Goal: Ask a question: Seek information or help from site administrators or community

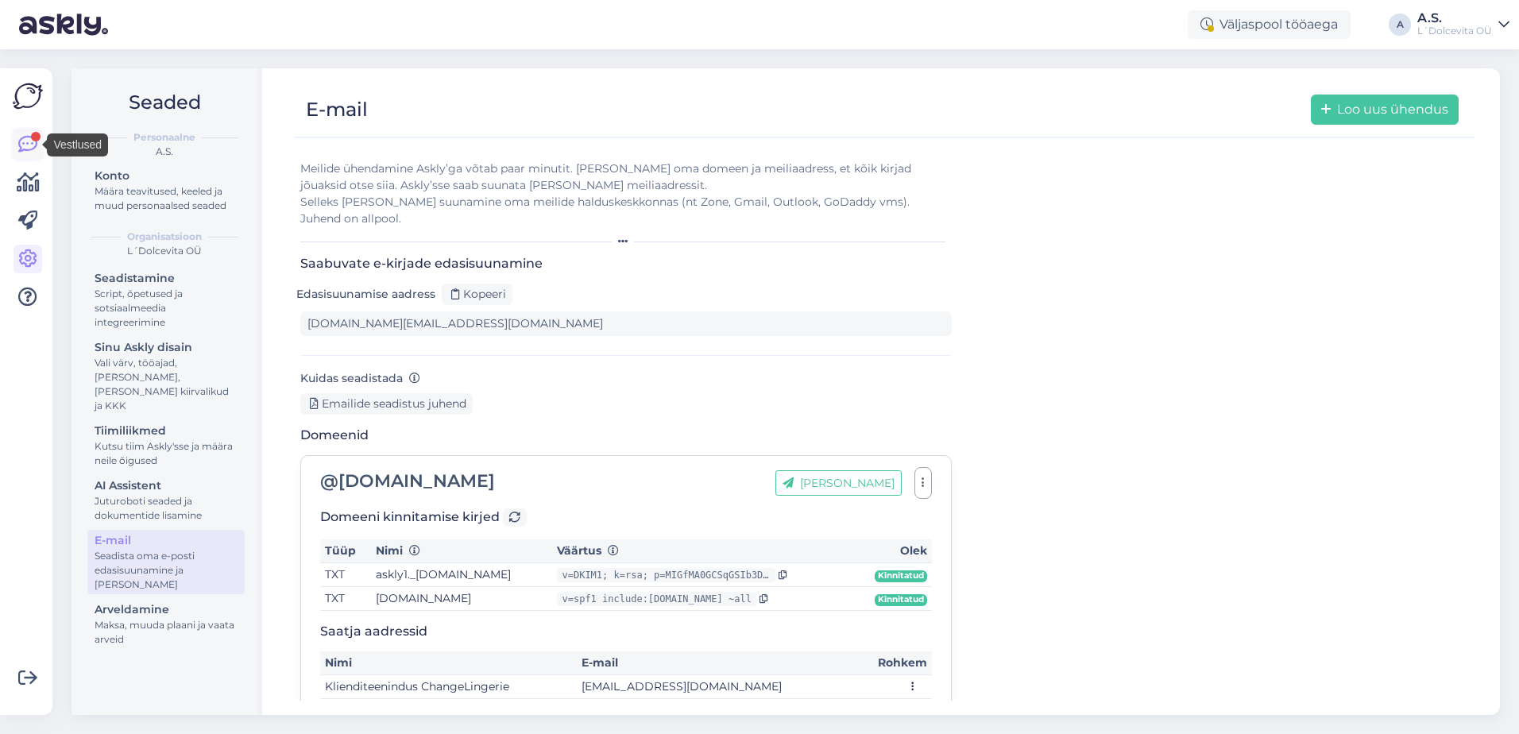
click at [35, 148] on icon at bounding box center [27, 144] width 19 height 19
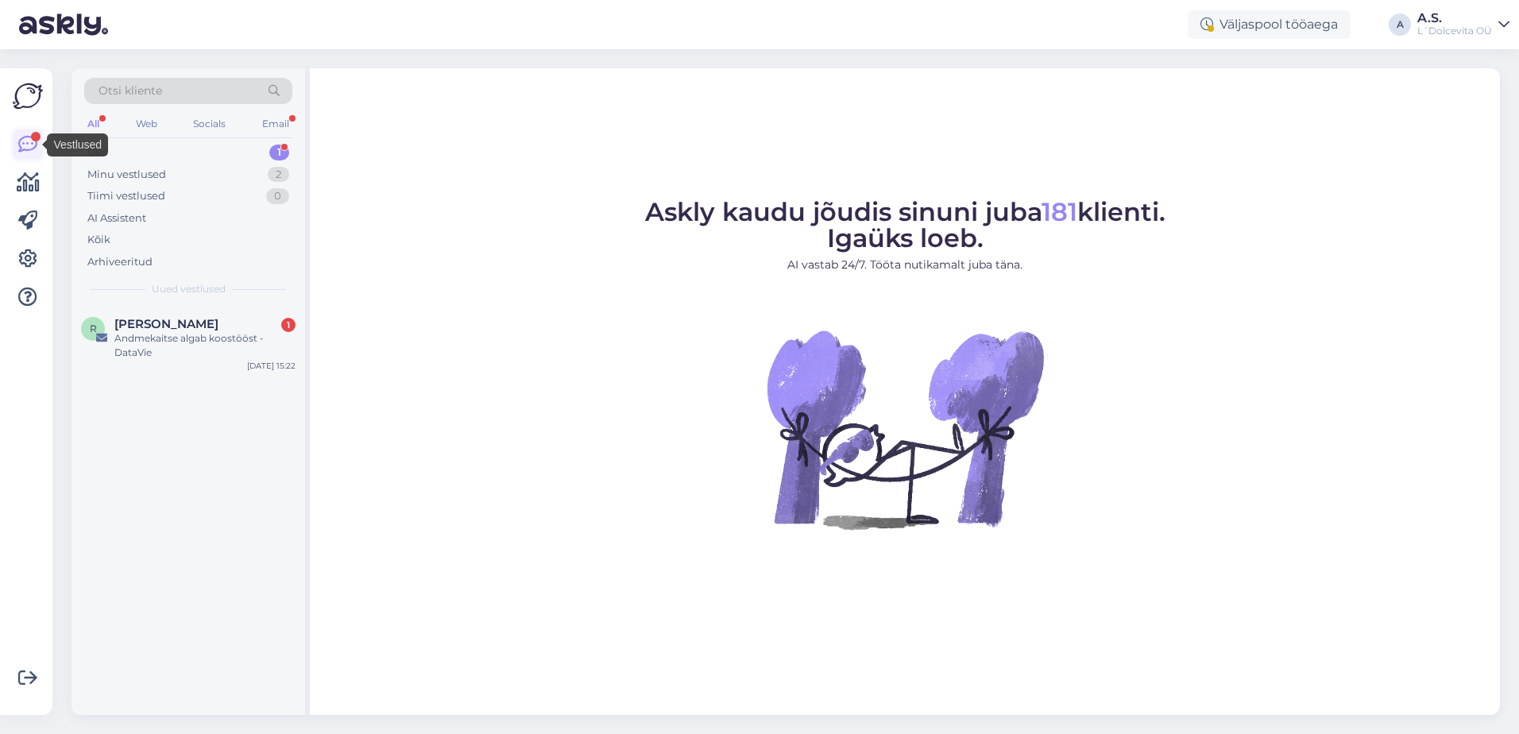
click at [24, 137] on icon at bounding box center [27, 144] width 19 height 19
click at [162, 174] on div "Minu vestlused" at bounding box center [126, 175] width 79 height 16
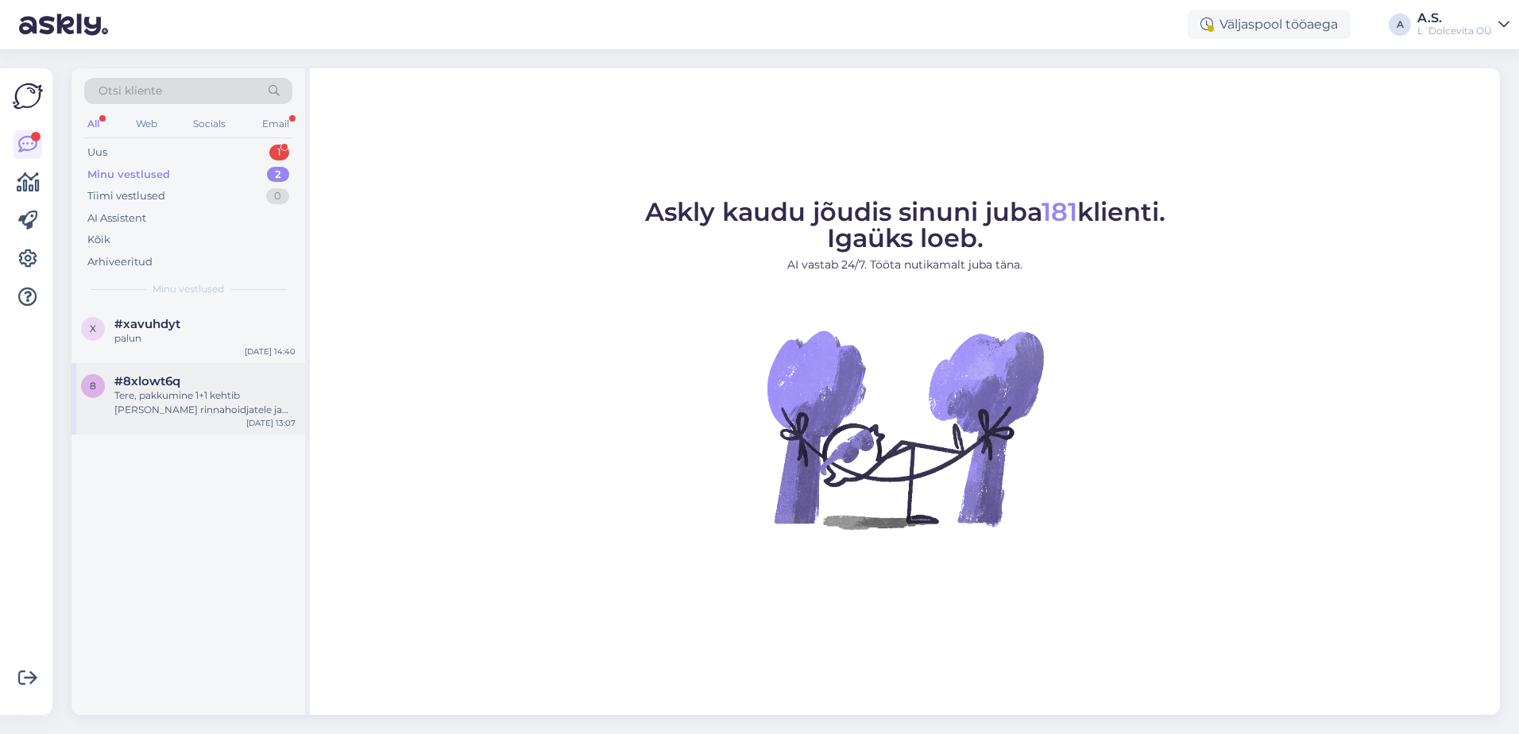
click at [182, 421] on div "8 #8xlowt6q Tere, pakkumine 1+1 kehtib [PERSON_NAME] rinnahoidjatele ja kollekt…" at bounding box center [188, 398] width 234 height 71
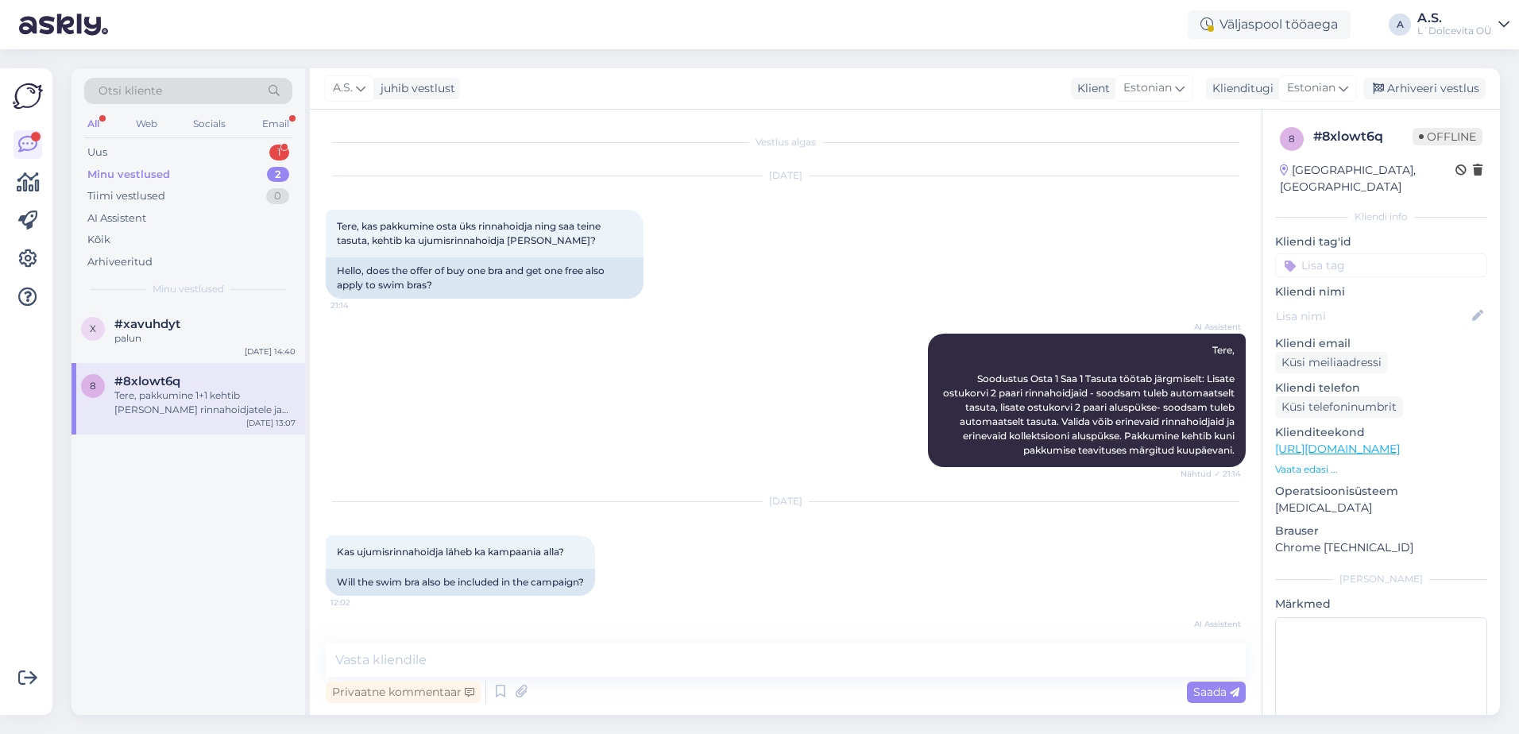
scroll to position [207, 0]
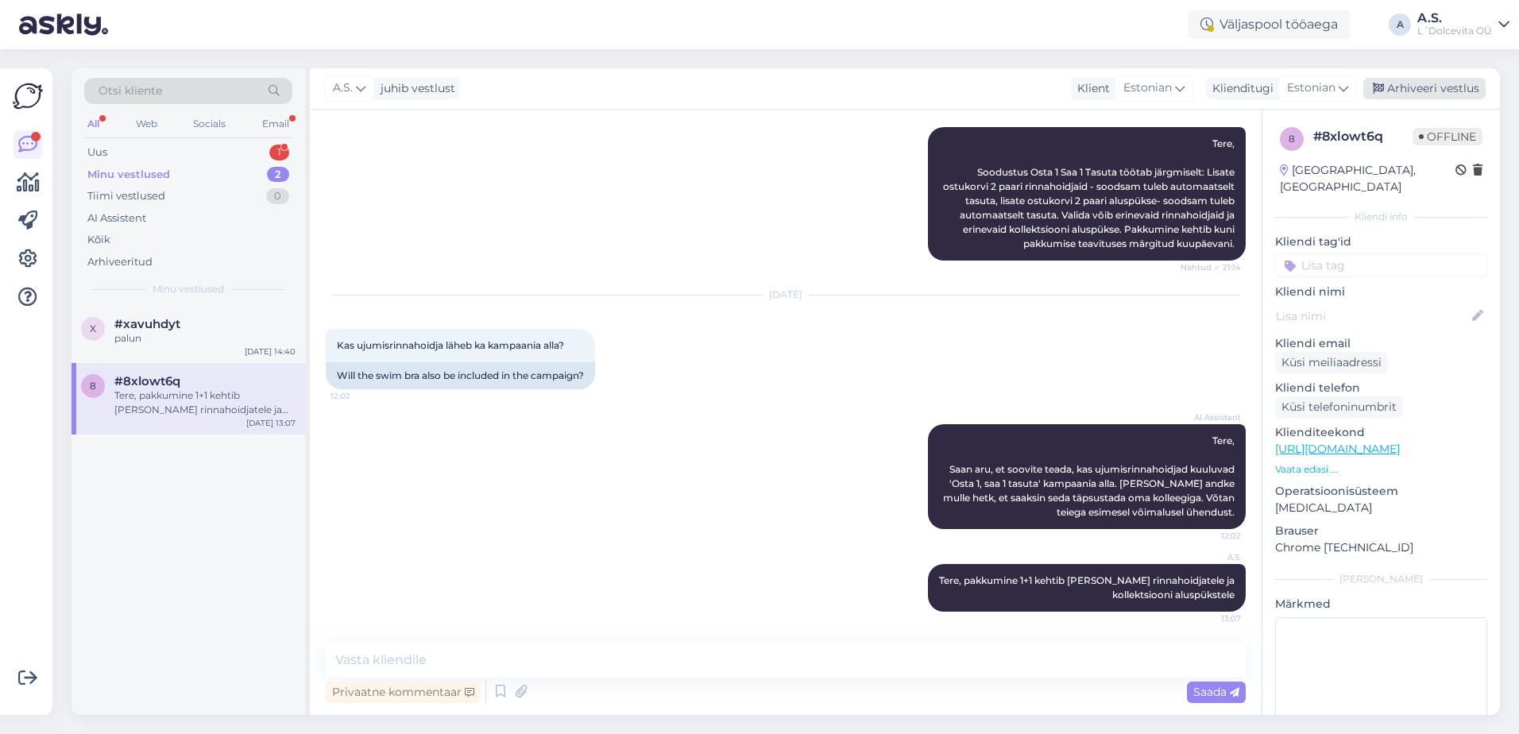
click at [1437, 79] on div "Arhiveeri vestlus" at bounding box center [1424, 88] width 122 height 21
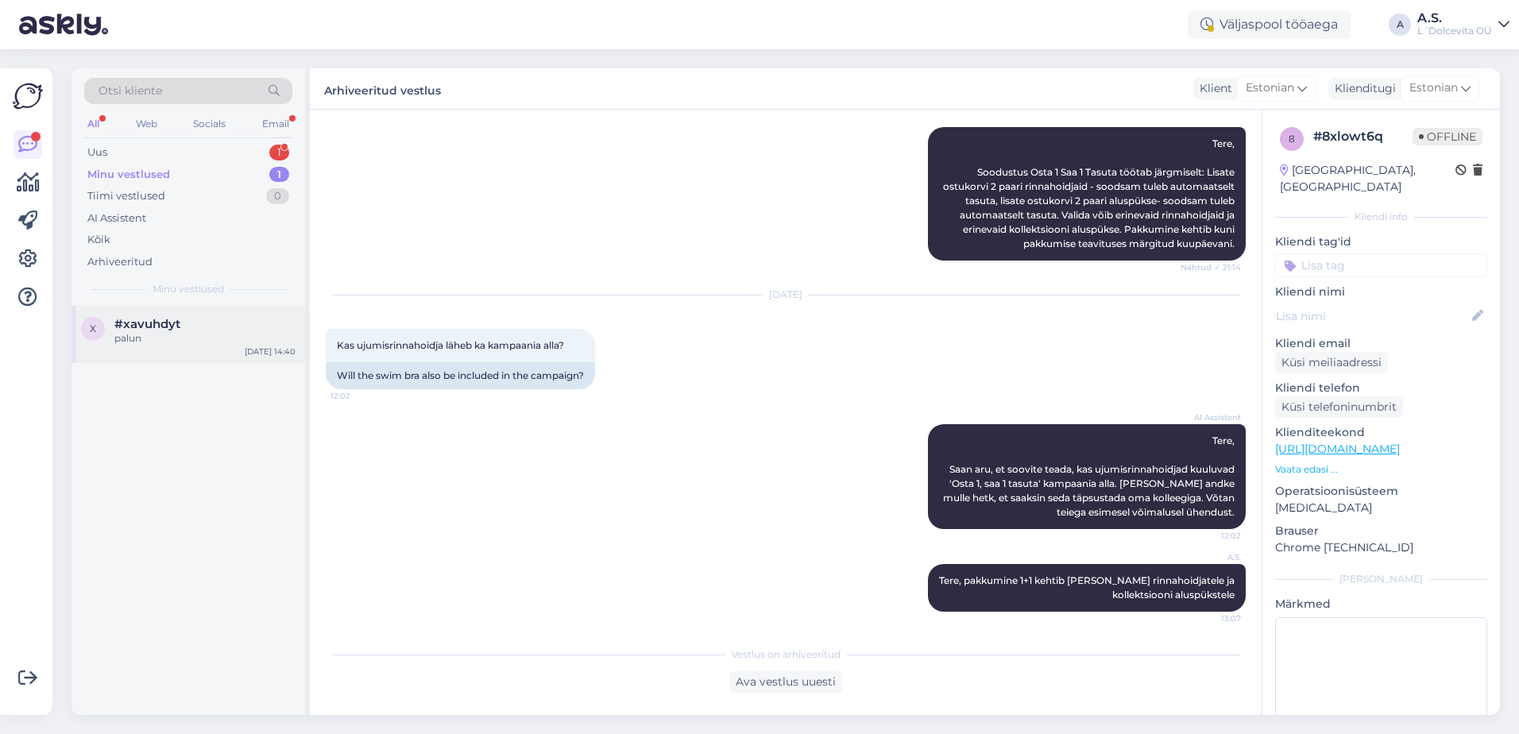
click at [176, 335] on div "palun" at bounding box center [204, 338] width 181 height 14
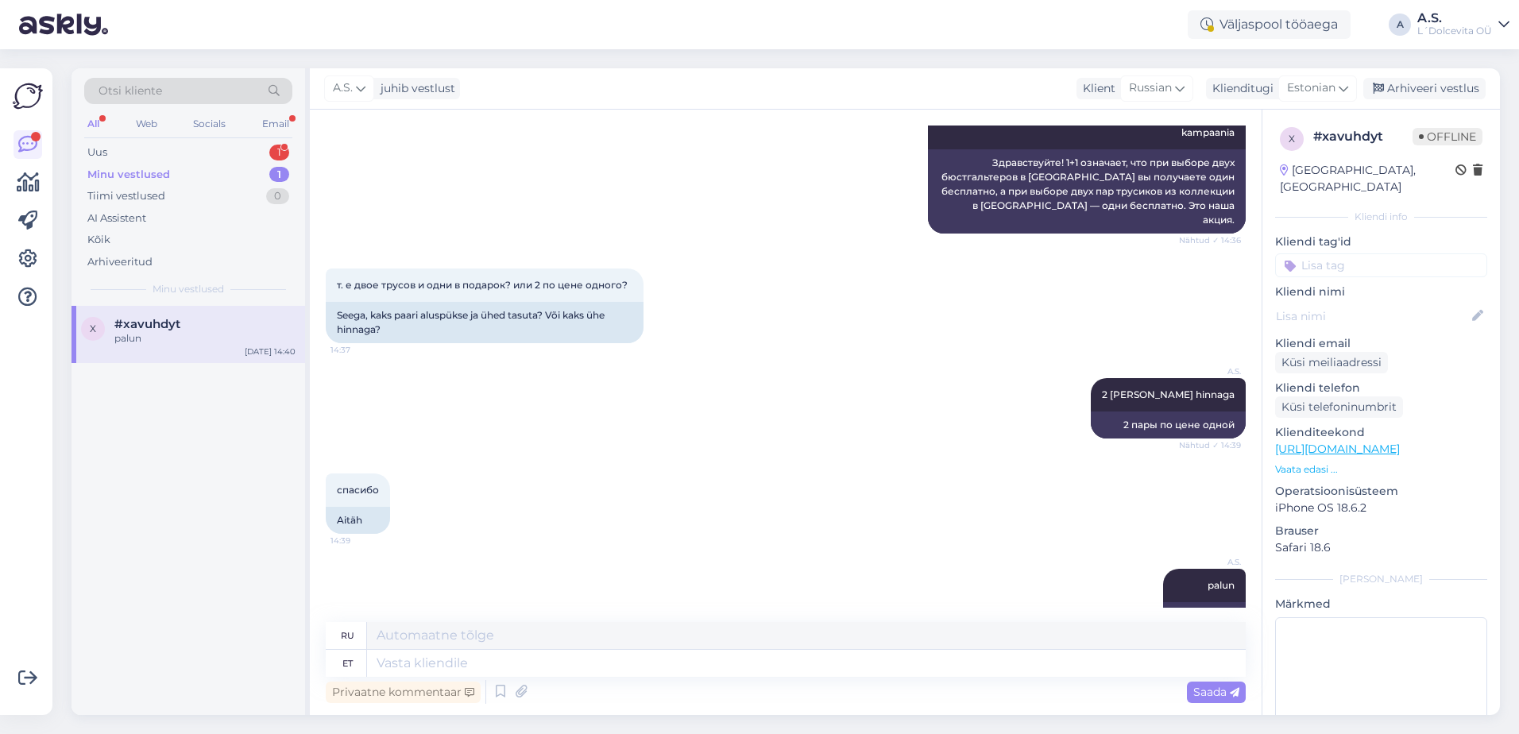
scroll to position [409, 0]
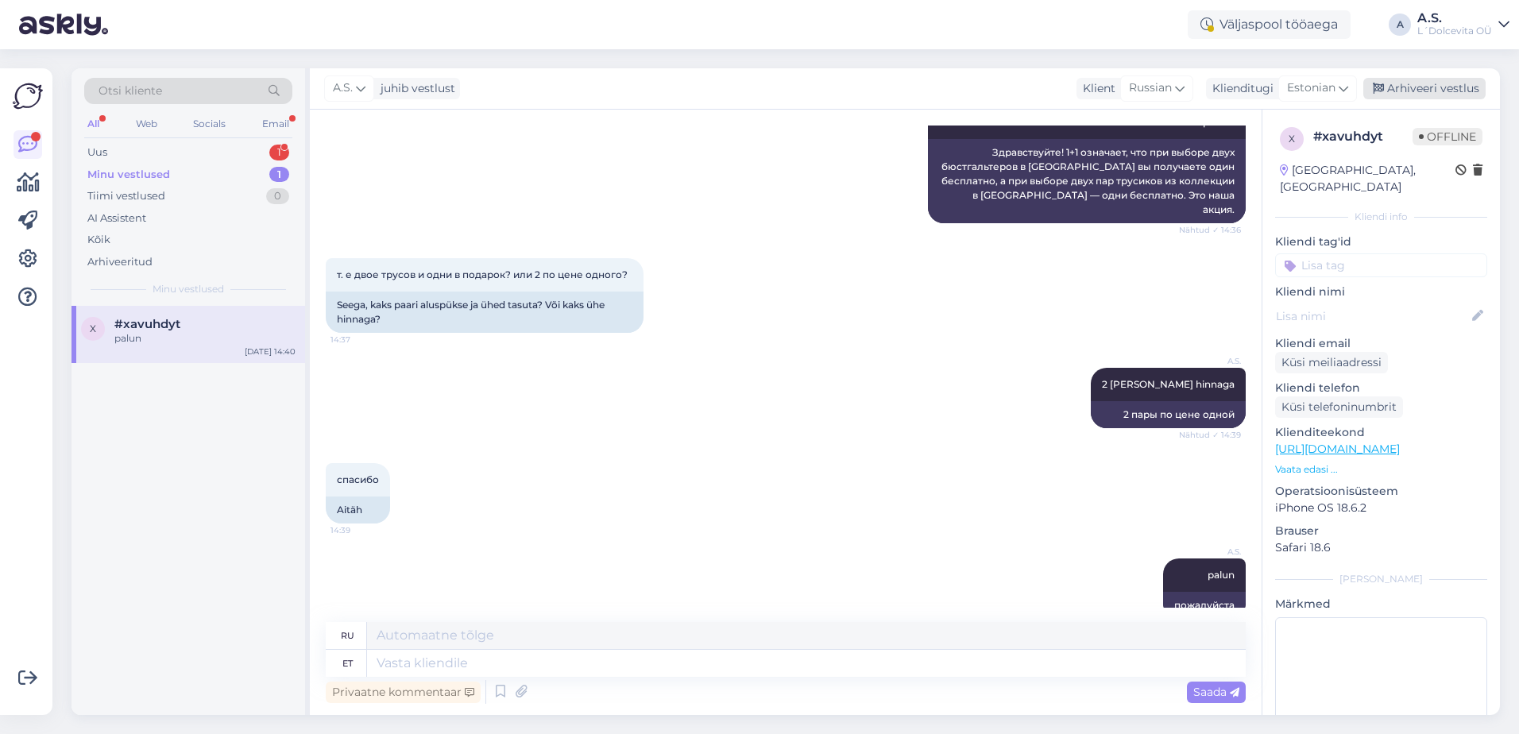
click at [1381, 90] on icon at bounding box center [1378, 88] width 11 height 11
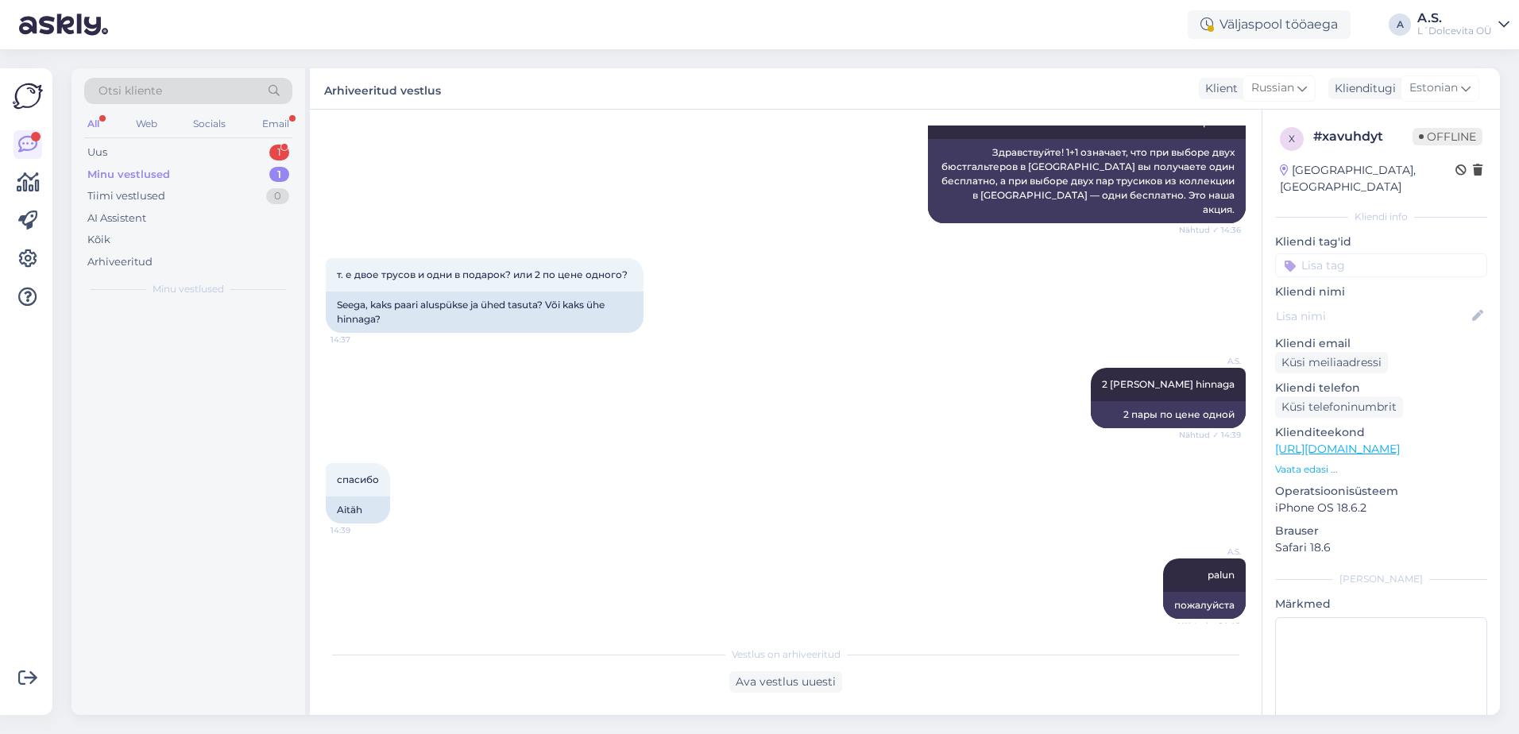
scroll to position [393, 0]
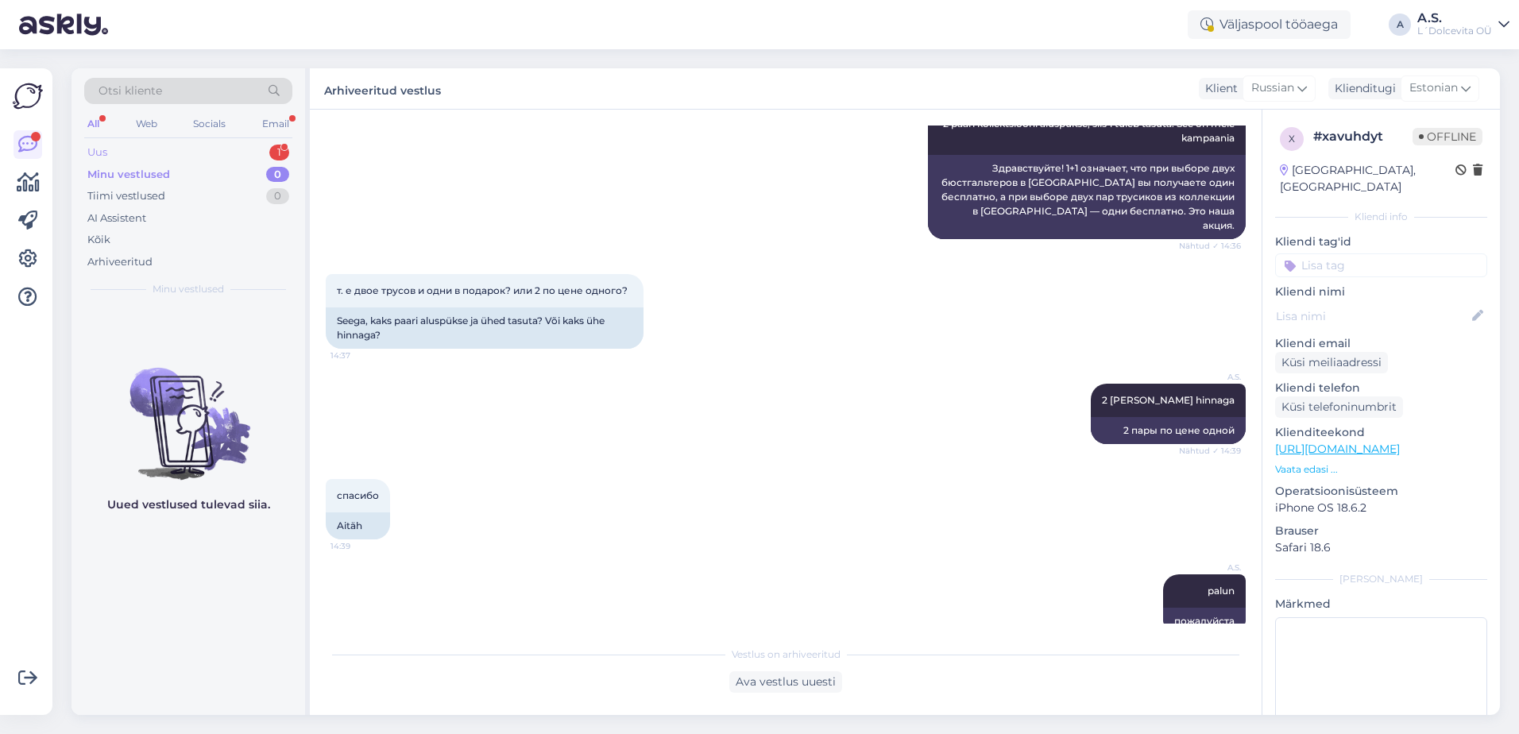
click at [126, 154] on div "Uus 1" at bounding box center [188, 152] width 208 height 22
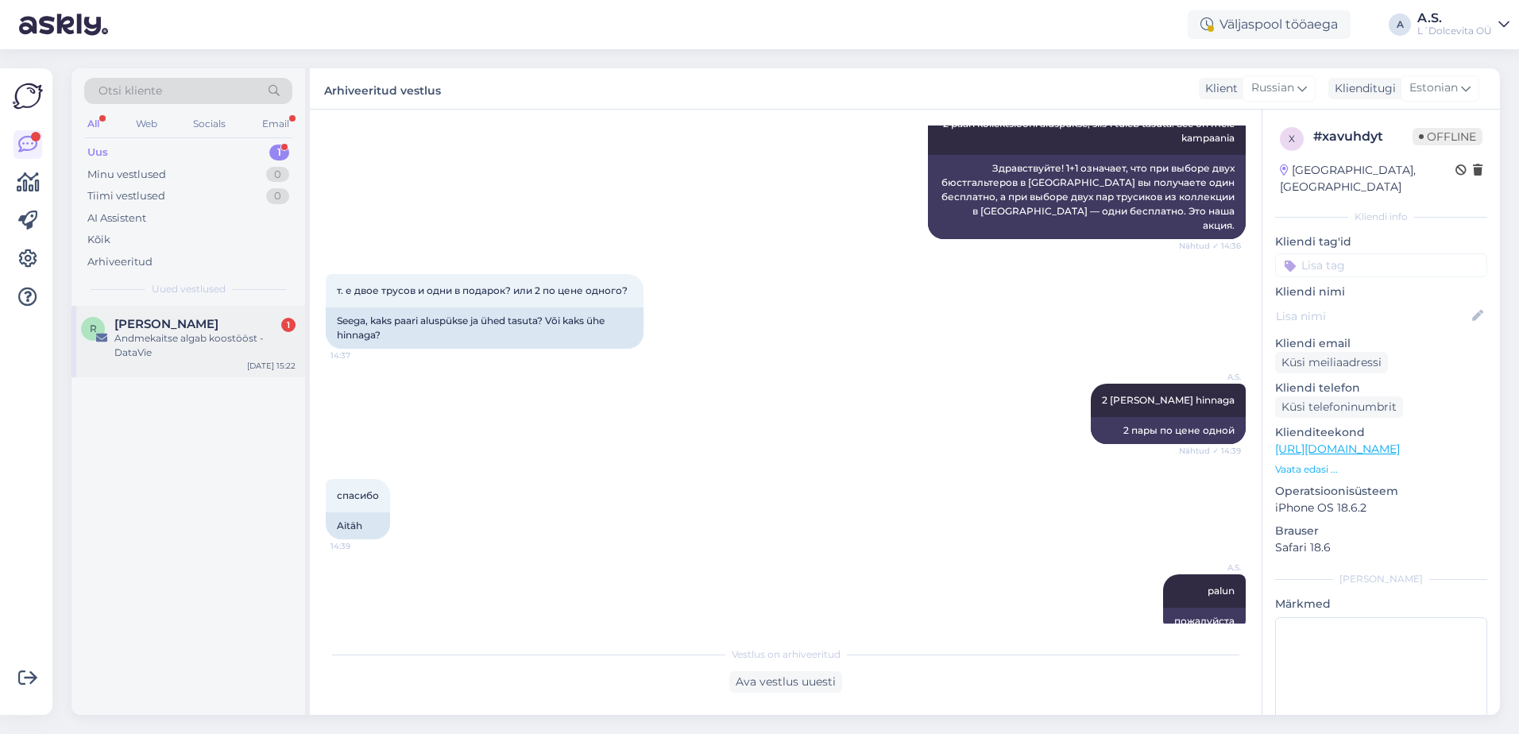
click at [178, 346] on div "Andmekaitse algab koostööst - DataVie" at bounding box center [204, 345] width 181 height 29
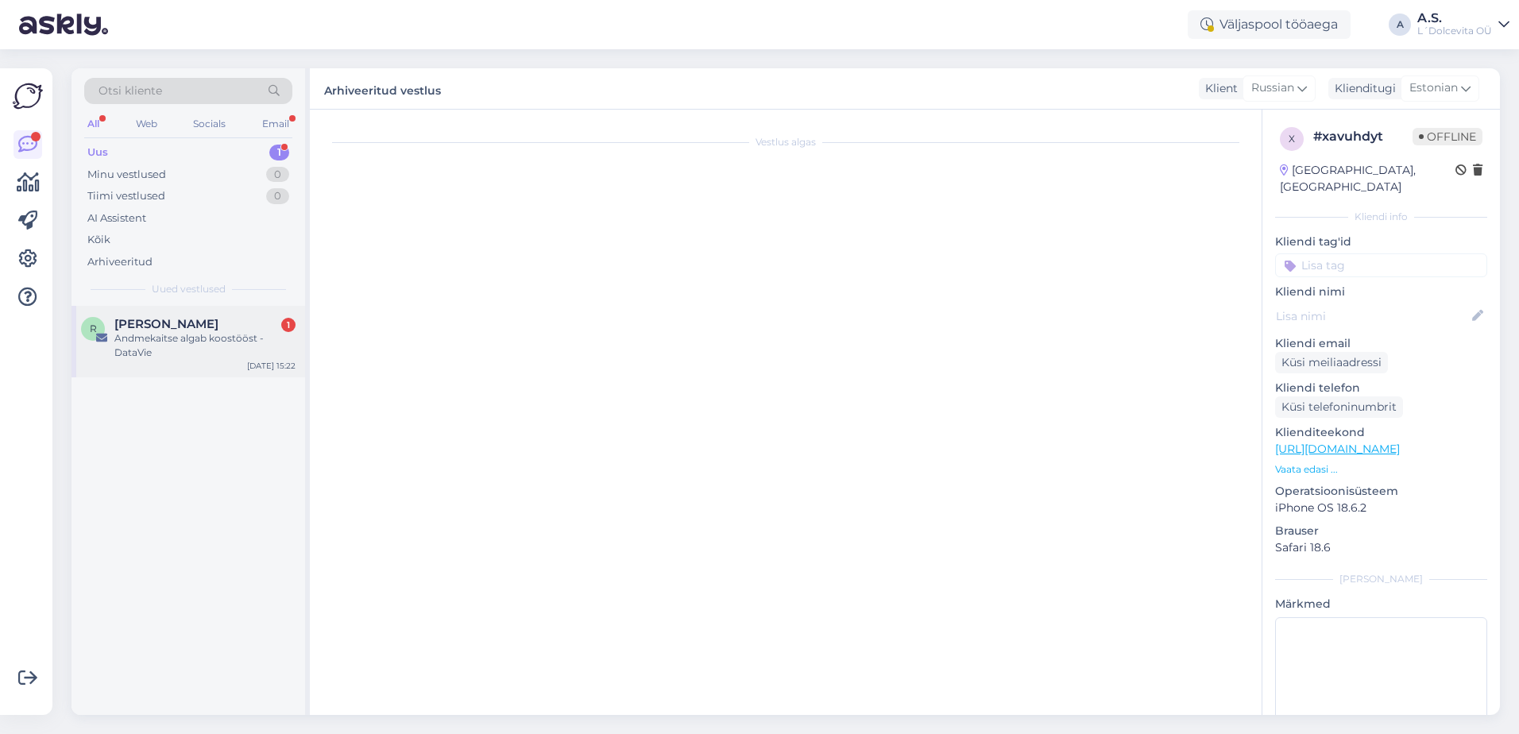
scroll to position [0, 0]
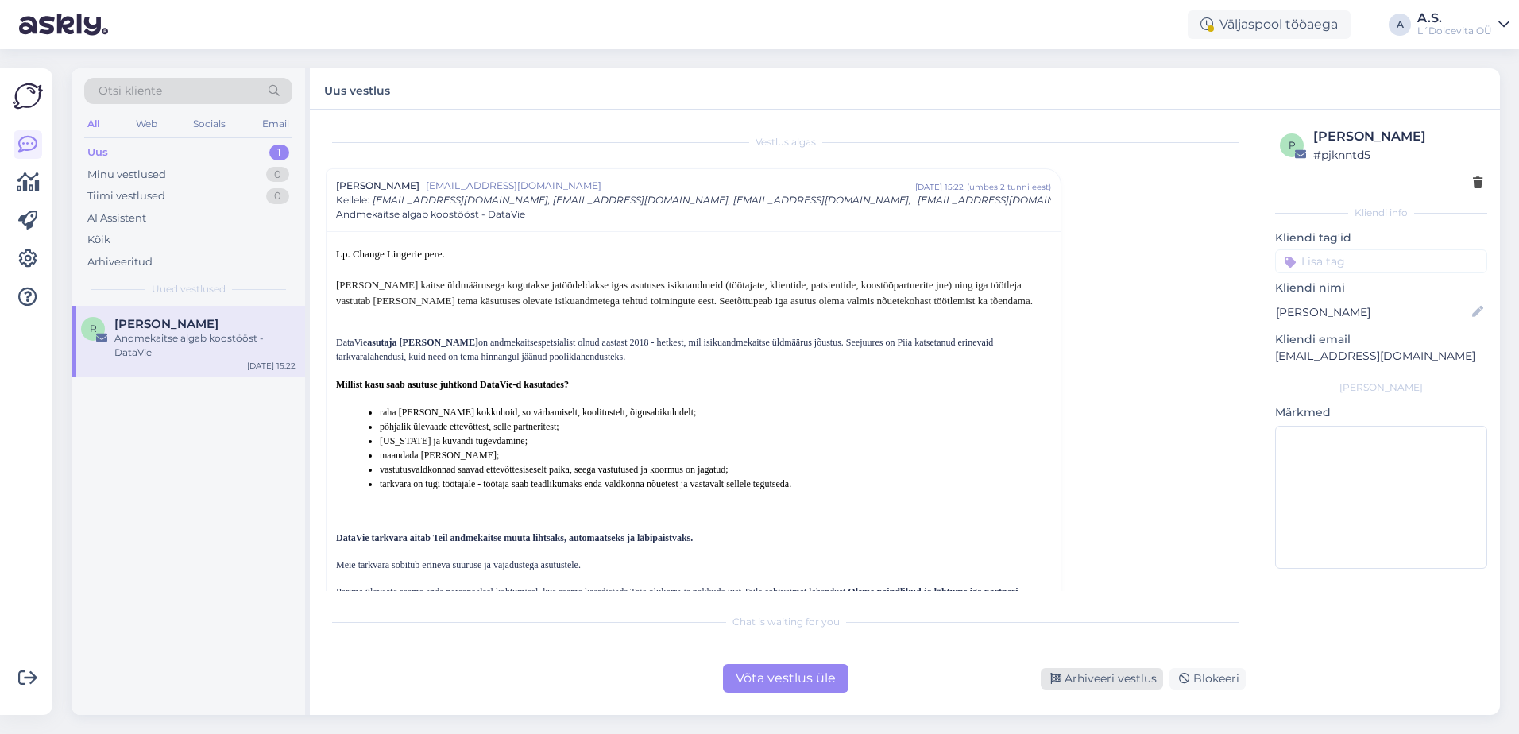
click at [1101, 681] on div "Arhiveeri vestlus" at bounding box center [1102, 678] width 122 height 21
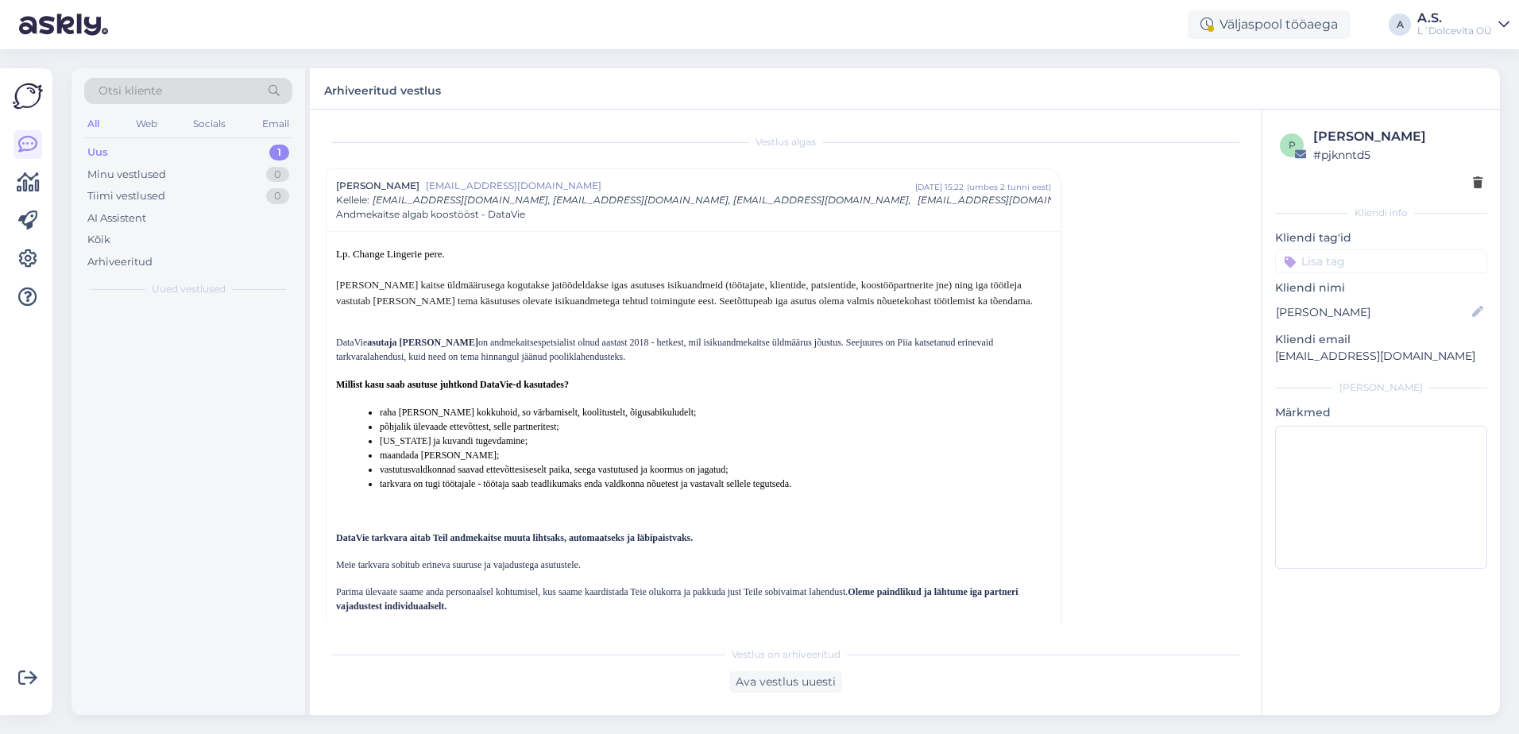
scroll to position [43, 0]
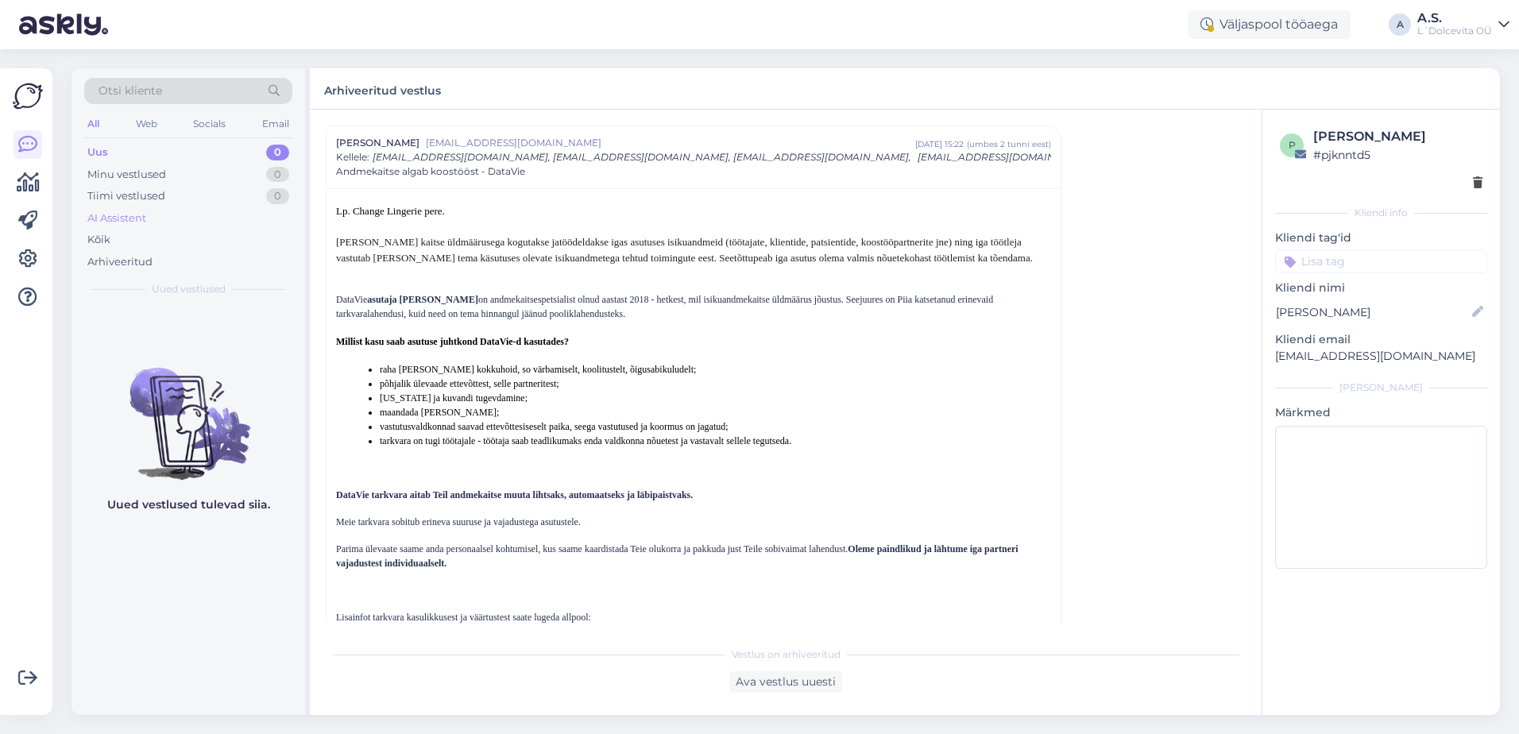
click at [109, 214] on div "AI Assistent" at bounding box center [116, 219] width 59 height 16
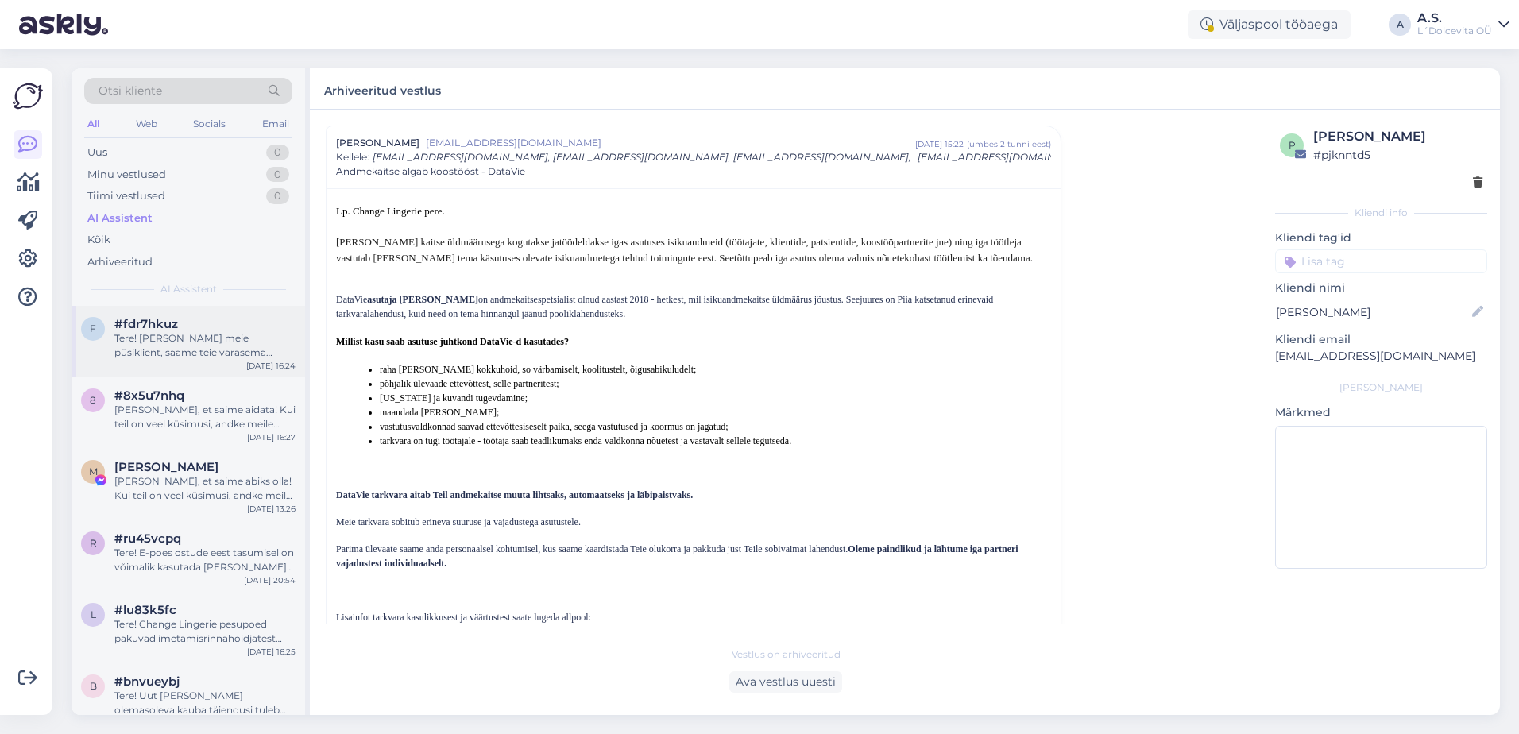
click at [156, 361] on div "f #fdr7hkuz Tere! [PERSON_NAME] meie püsiklient, saame teie varasema suuruseinf…" at bounding box center [188, 341] width 234 height 71
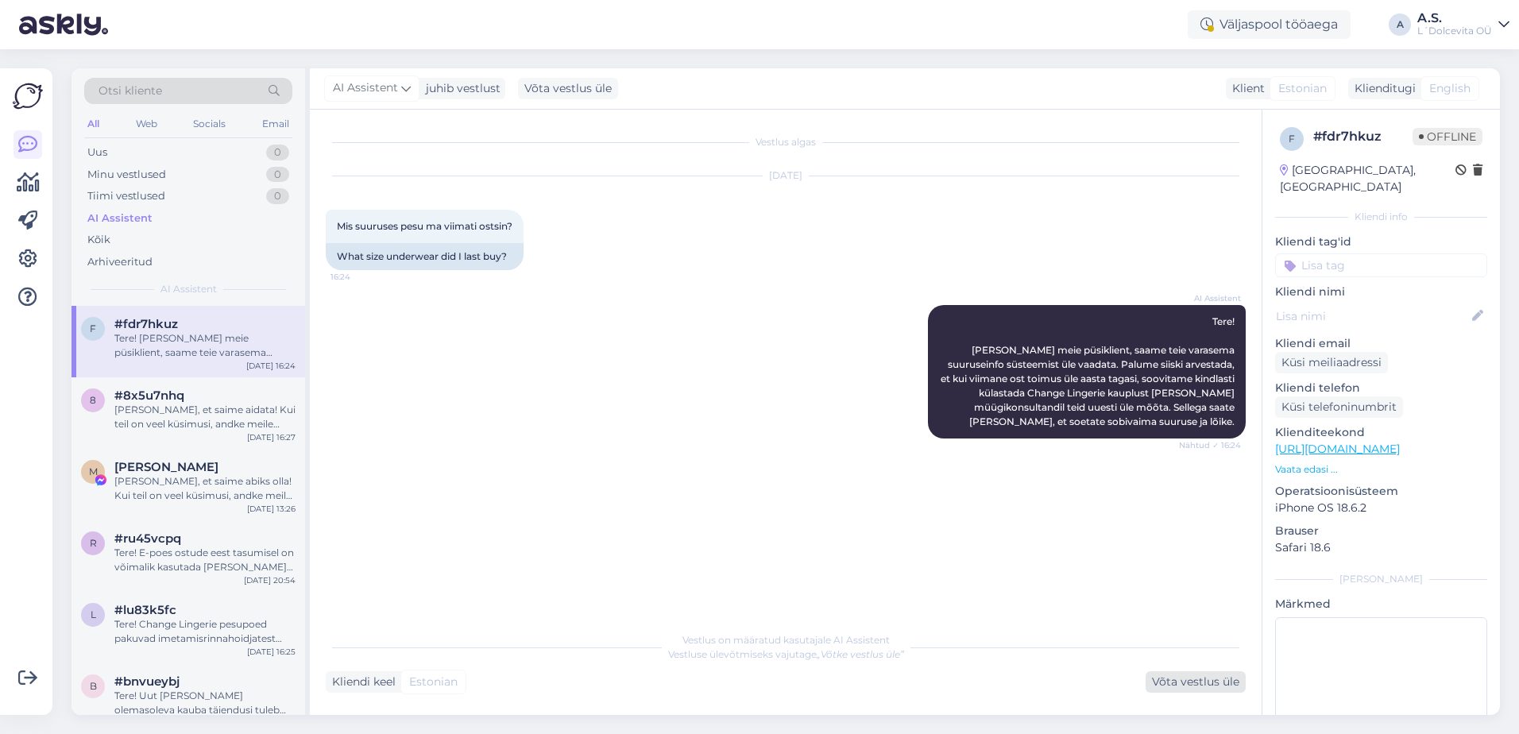
click at [1192, 681] on div "Võta vestlus üle" at bounding box center [1195, 681] width 100 height 21
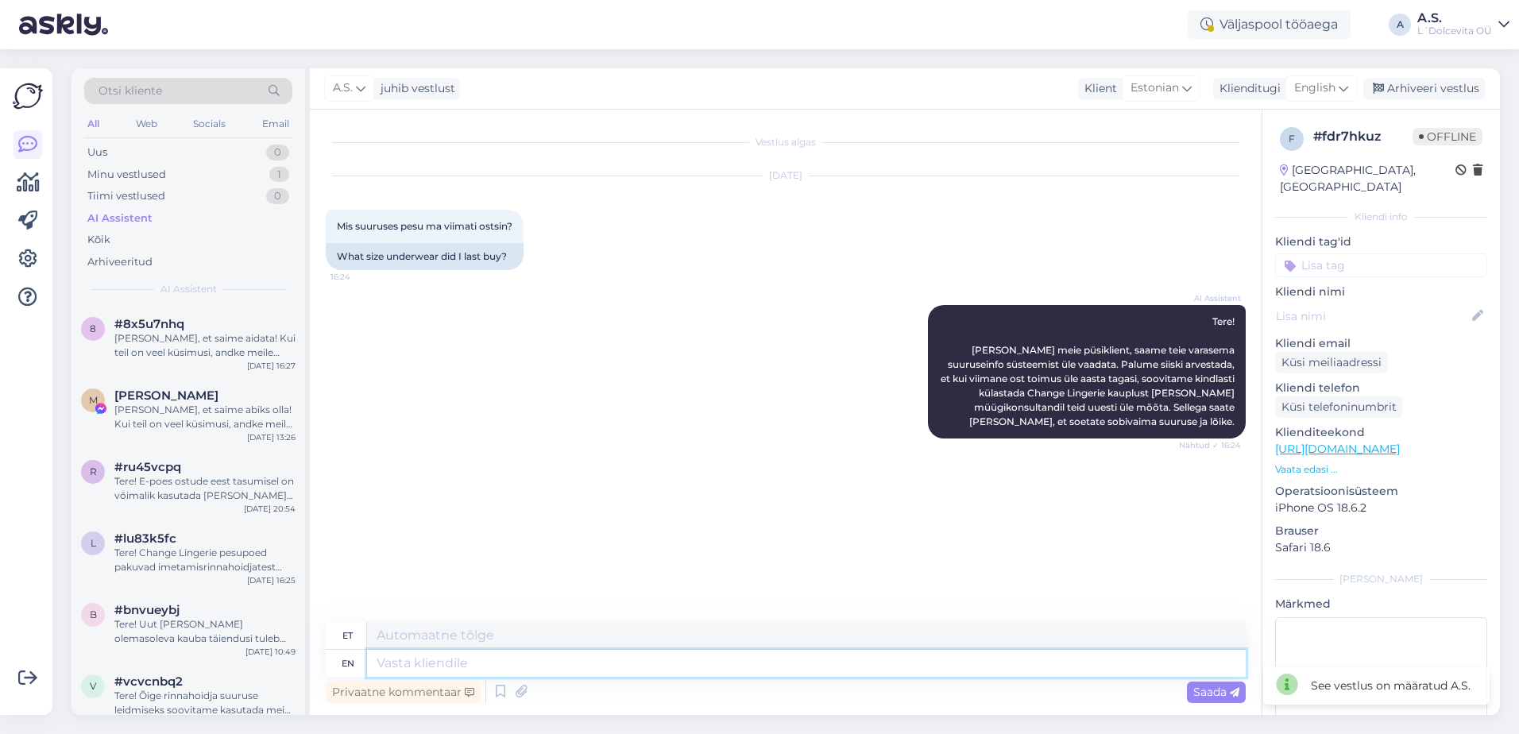
click at [803, 673] on textarea at bounding box center [806, 663] width 879 height 27
type textarea "Tere,"
type textarea "Tere, suurus"
type textarea "Tere, suur"
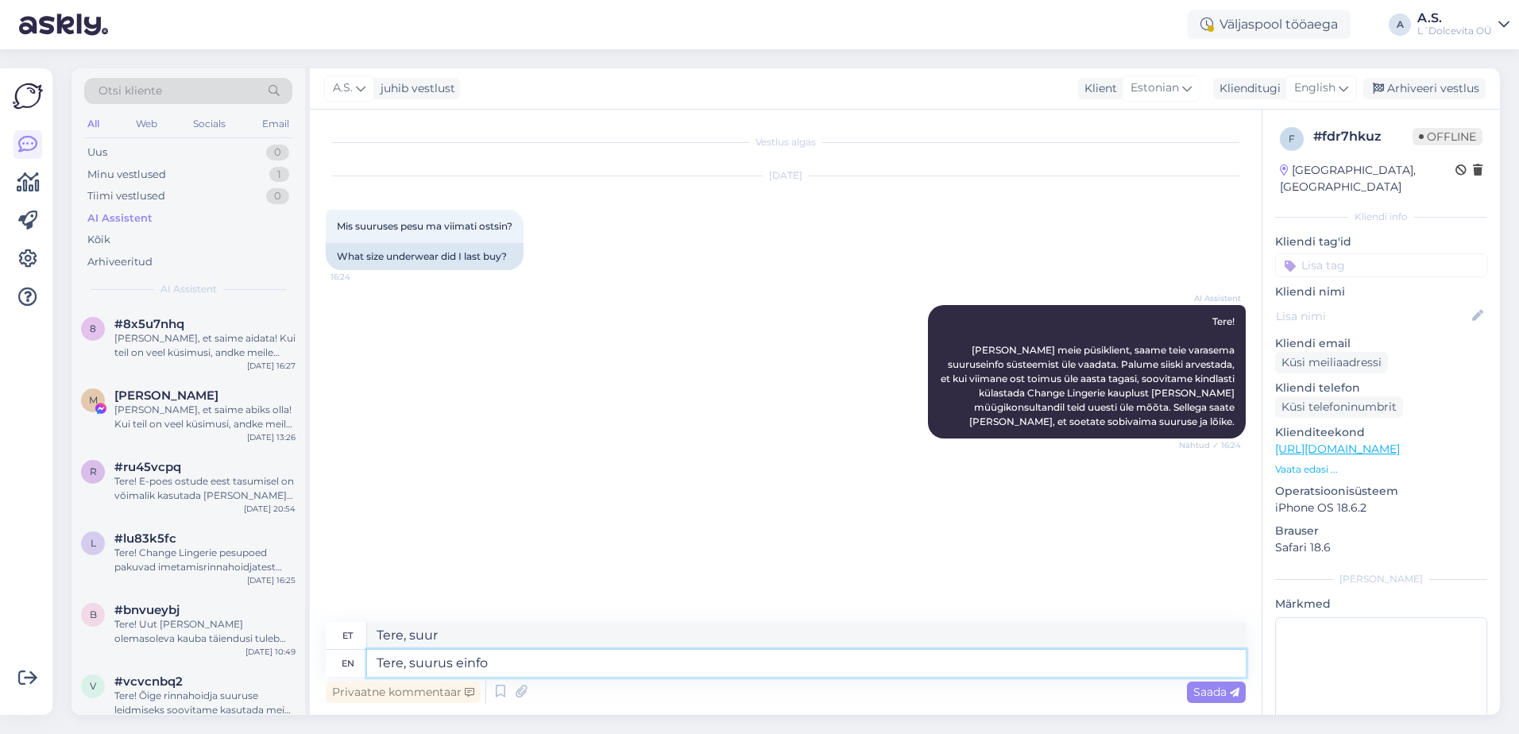
type textarea "Tere, suurus einfo"
type textarea "Tere, suur e-info"
type textarea "Tere, suurus einfo jaoks"
type textarea "Tere, suur e-info siin"
type textarea "Tere, suurus einfo jaoks oleks"
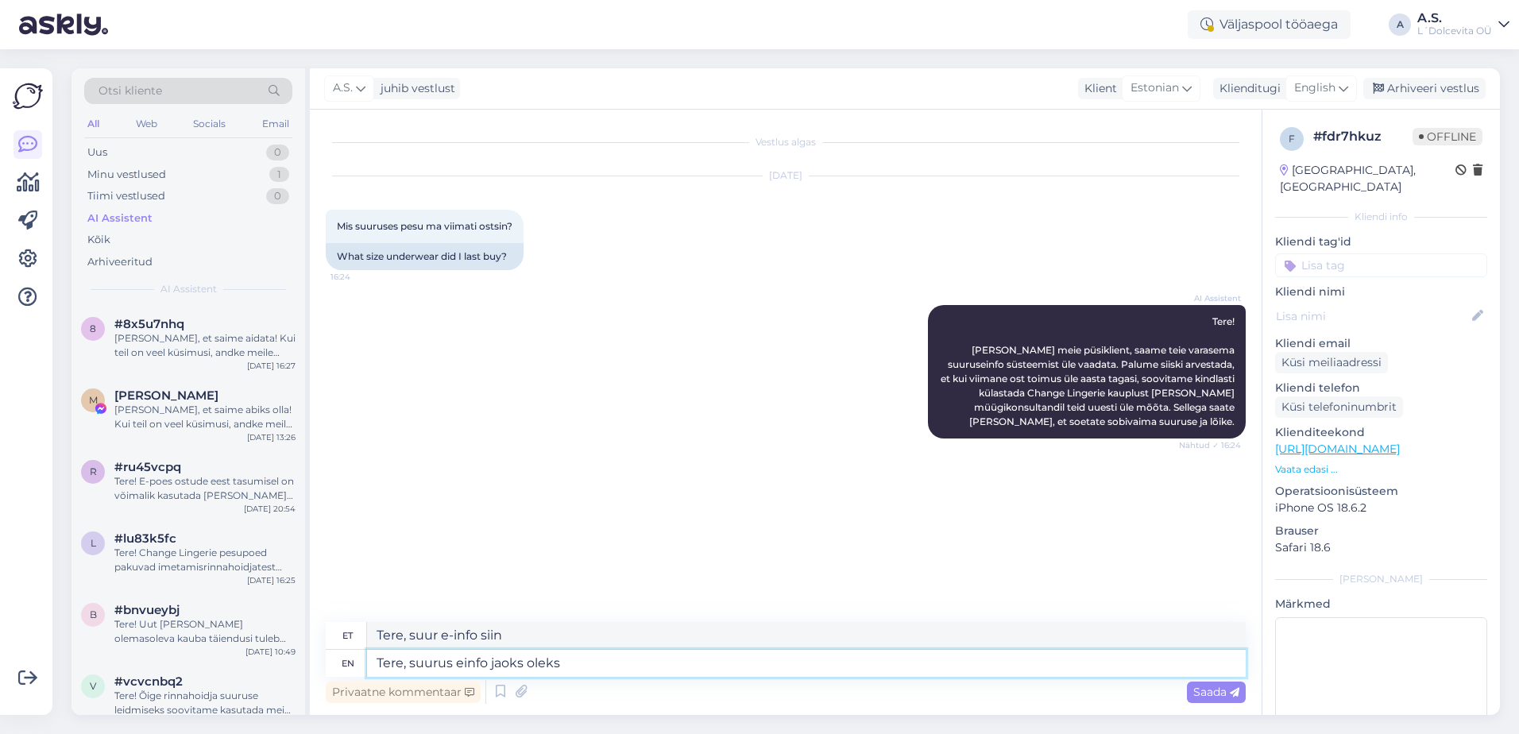
type textarea "Tere, suurus einfo jaoks oleks"
type textarea "Tere, suurus einfo jaoks [PERSON_NAME]"
type textarea "Tere, suurus einfo jaoks [PERSON_NAME] kliendikonto"
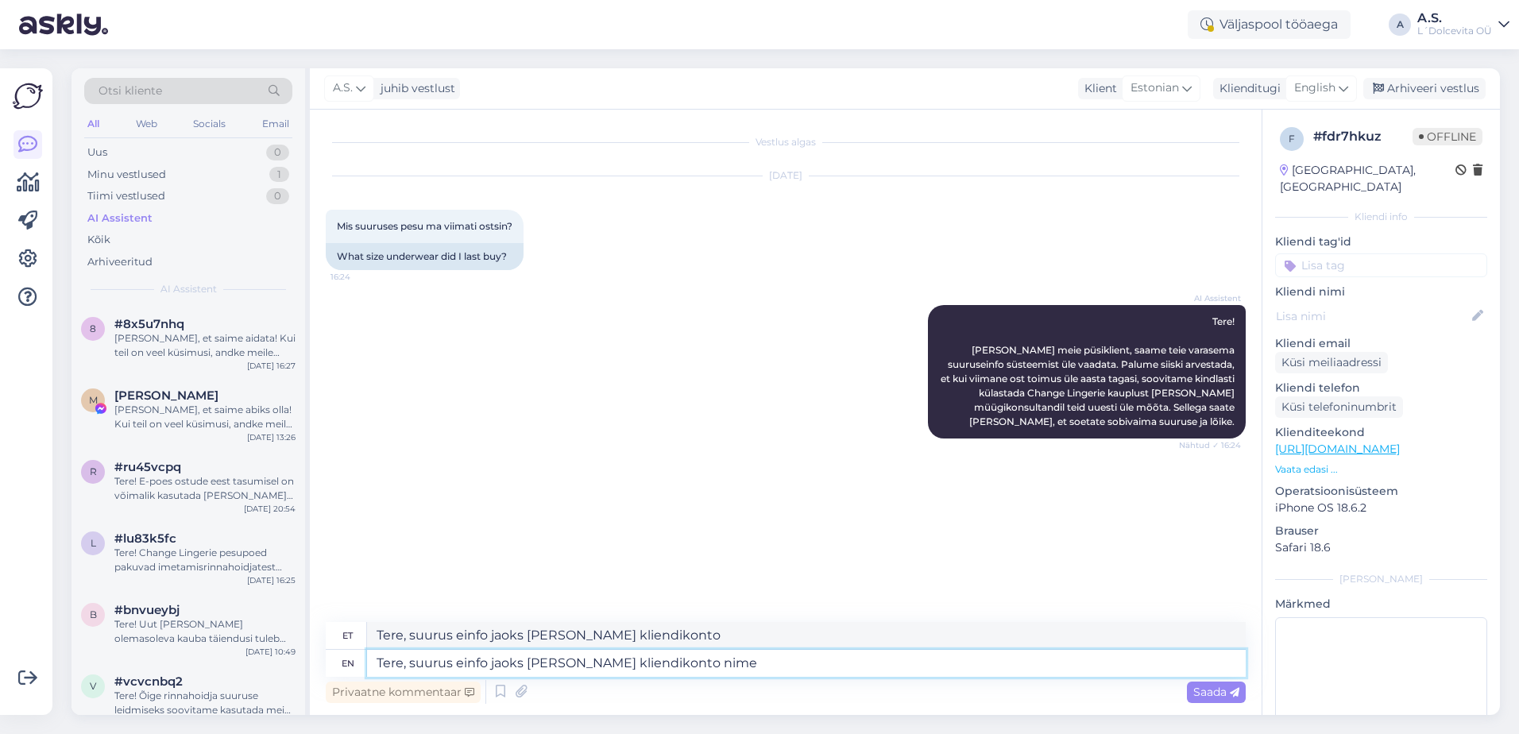
type textarea "Tere, suurus einfo jaoks [PERSON_NAME] kliendikonto nime"
type textarea "Tere, suurus einfo jaoks [PERSON_NAME] kliendikonto [PERSON_NAME]"
type textarea "Tere, suurus einfo jaoks [PERSON_NAME] kliendikonto nime"
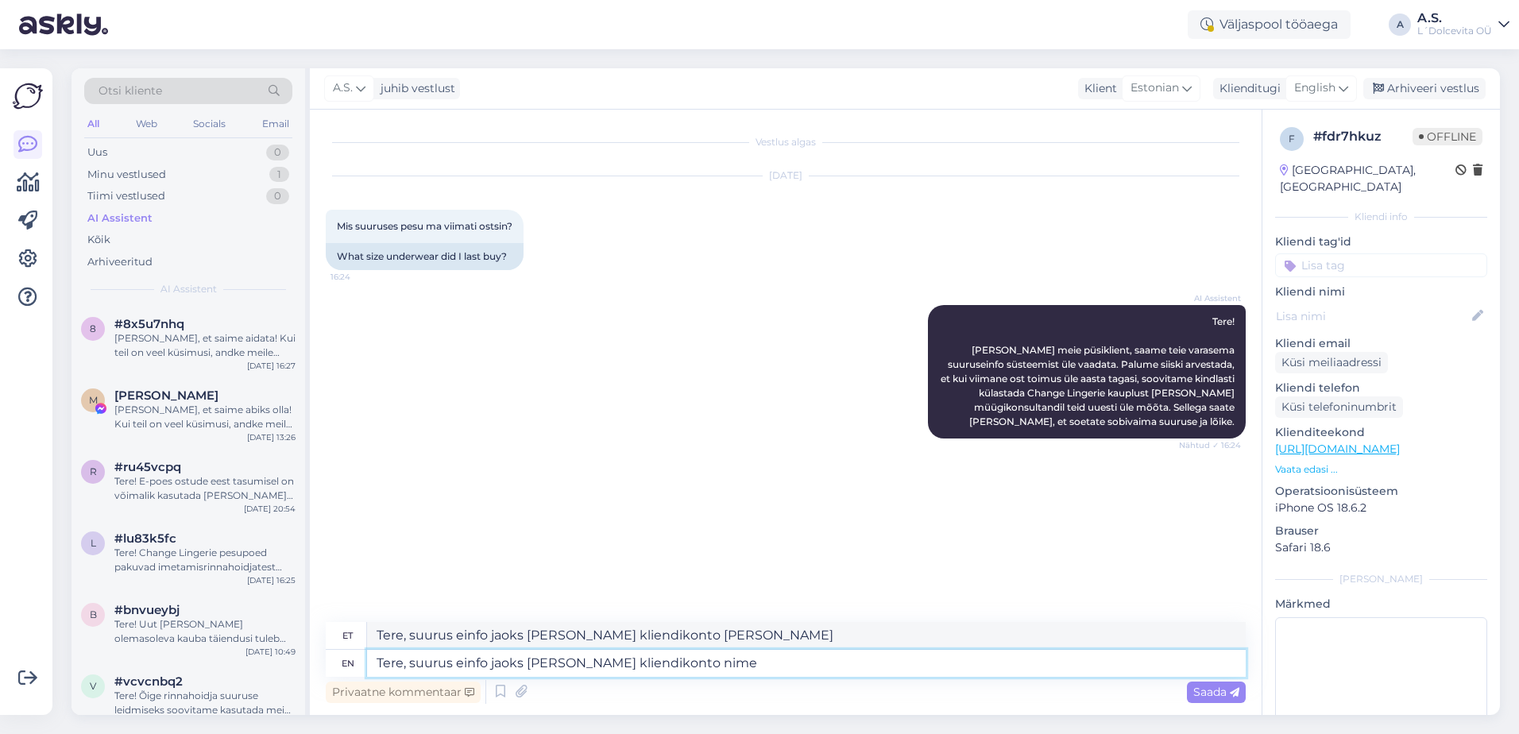
type textarea "Tere, suurus einfo jaoks [PERSON_NAME] kliendikonto nime"
type textarea "Tere, suurus einfo jaoks [PERSON_NAME] kliendikonto nime. e-"
type textarea "Tere, suurus einfo jaoks [PERSON_NAME] kliendikonto nime."
type textarea "Tere, suurus einfo jaoks [PERSON_NAME] kliendikonto nime. e-maili"
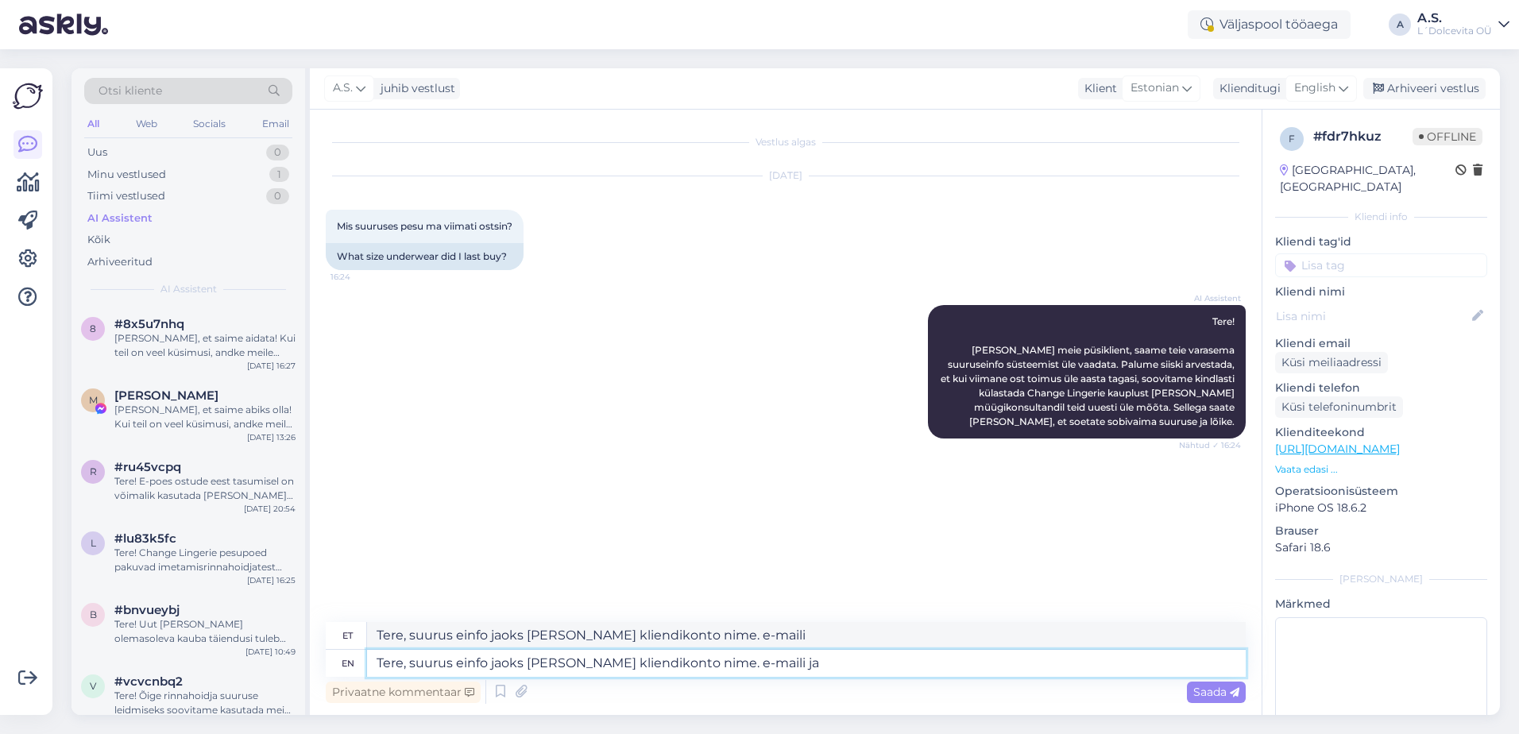
type textarea "Tere, suurus einfo jaoks [PERSON_NAME] kliendikonto nime. e-maili ja"
type textarea "Tere, suurus einfo jaoks [PERSON_NAME] kliendikonto nime. e-maili ja tel"
type textarea "Tere, suurus einfo jaoks [PERSON_NAME] kliendikonto nime. e-mail ja tel"
type textarea "Tere, suurus einfo jaoks [PERSON_NAME] kliendikonto nime. e-maili ja tel nr."
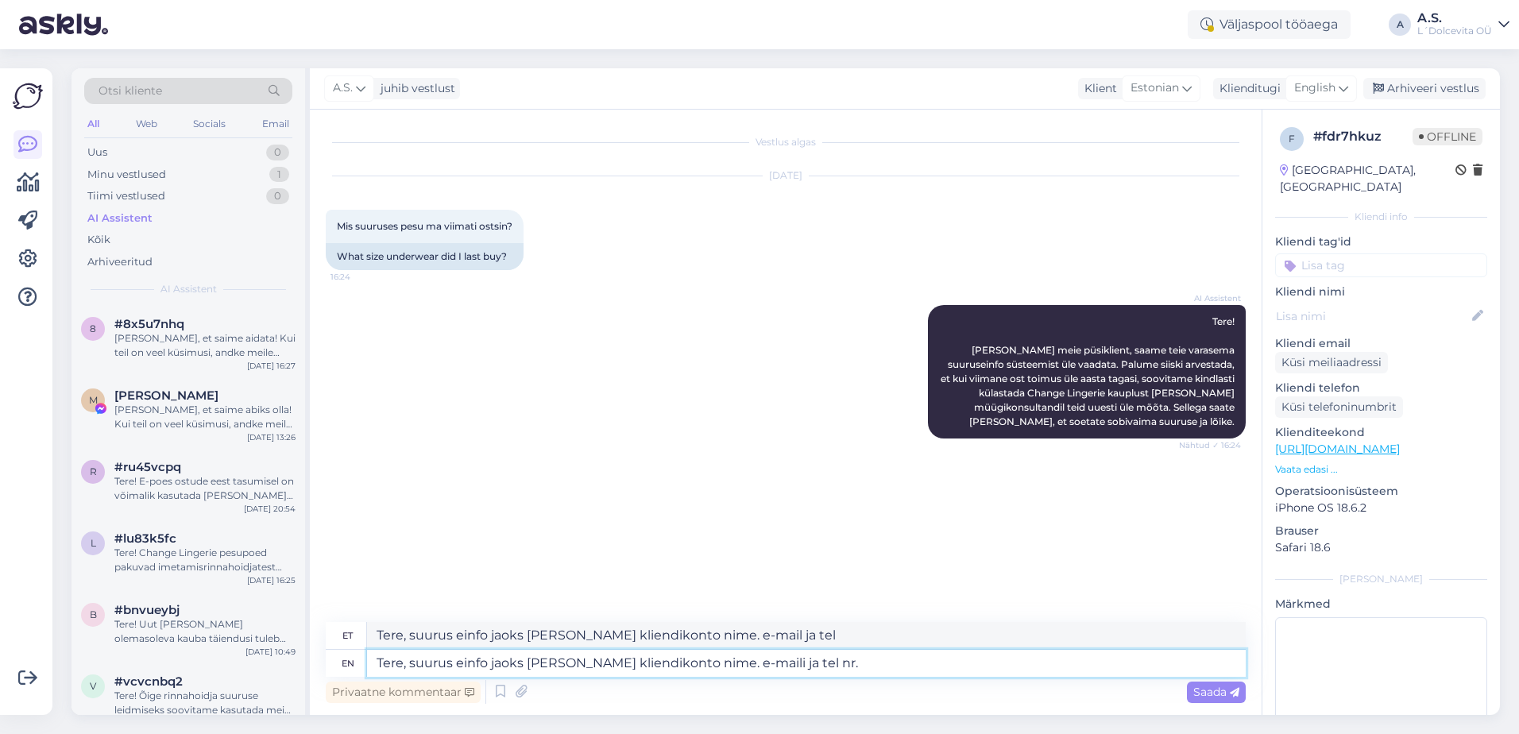
type textarea "Tere, suurus einfo jaoks [PERSON_NAME] kliendikonto nime. e-maili ja tel nr."
type textarea "Tere, suurus einfo jaoks [PERSON_NAME] kliendikonto nime. e-maili ja tel nr, s"
type textarea "Tere, suurus einfo jaoks [PERSON_NAME] kliendikonto nime. e-mail ja tel nr,"
type textarea "Tere, suurus einfo jaoks [PERSON_NAME] kliendikonto nime. e-maili ja tel nr, si…"
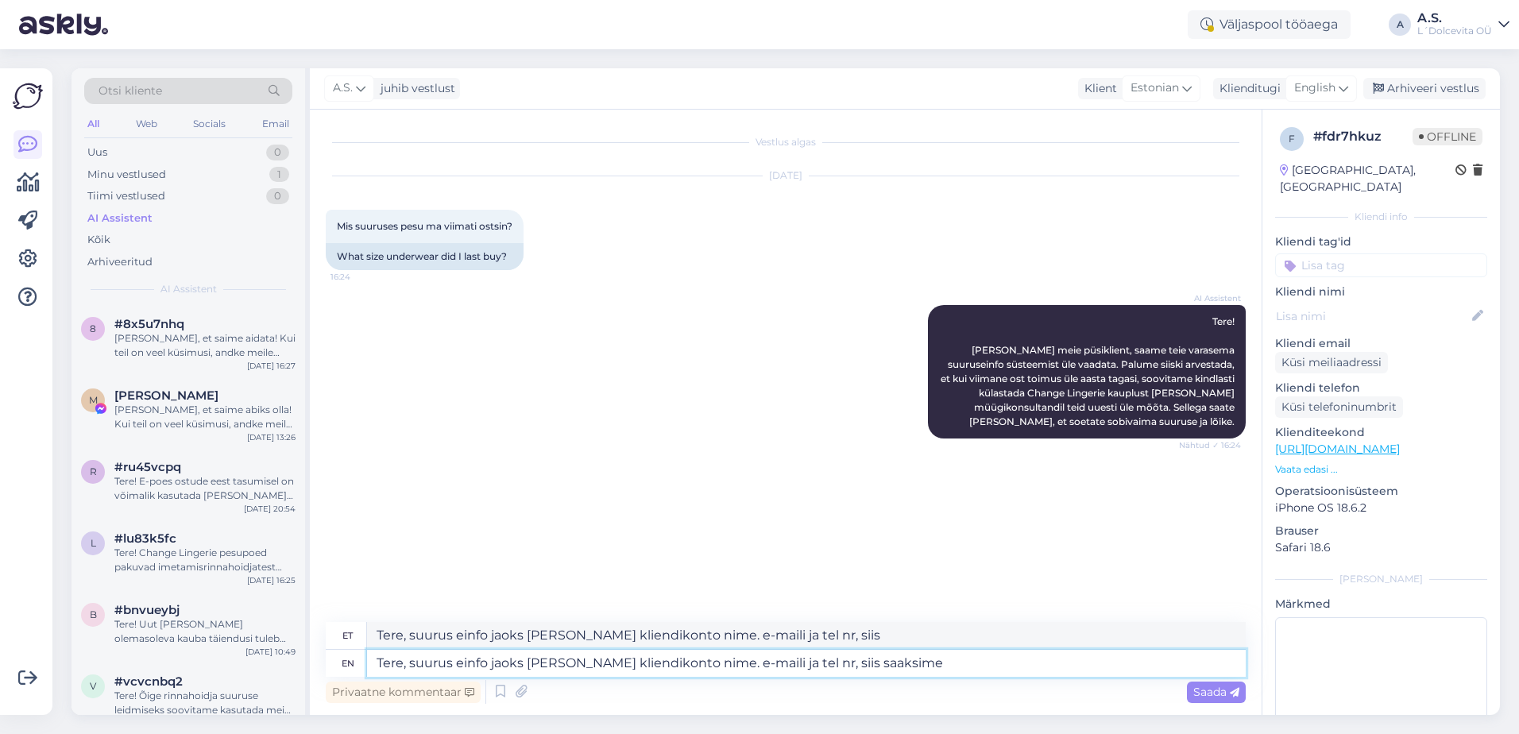
type textarea "Tere, suurus einfo jaoks [PERSON_NAME] kliendikonto nime. e-maili ja tel nr, si…"
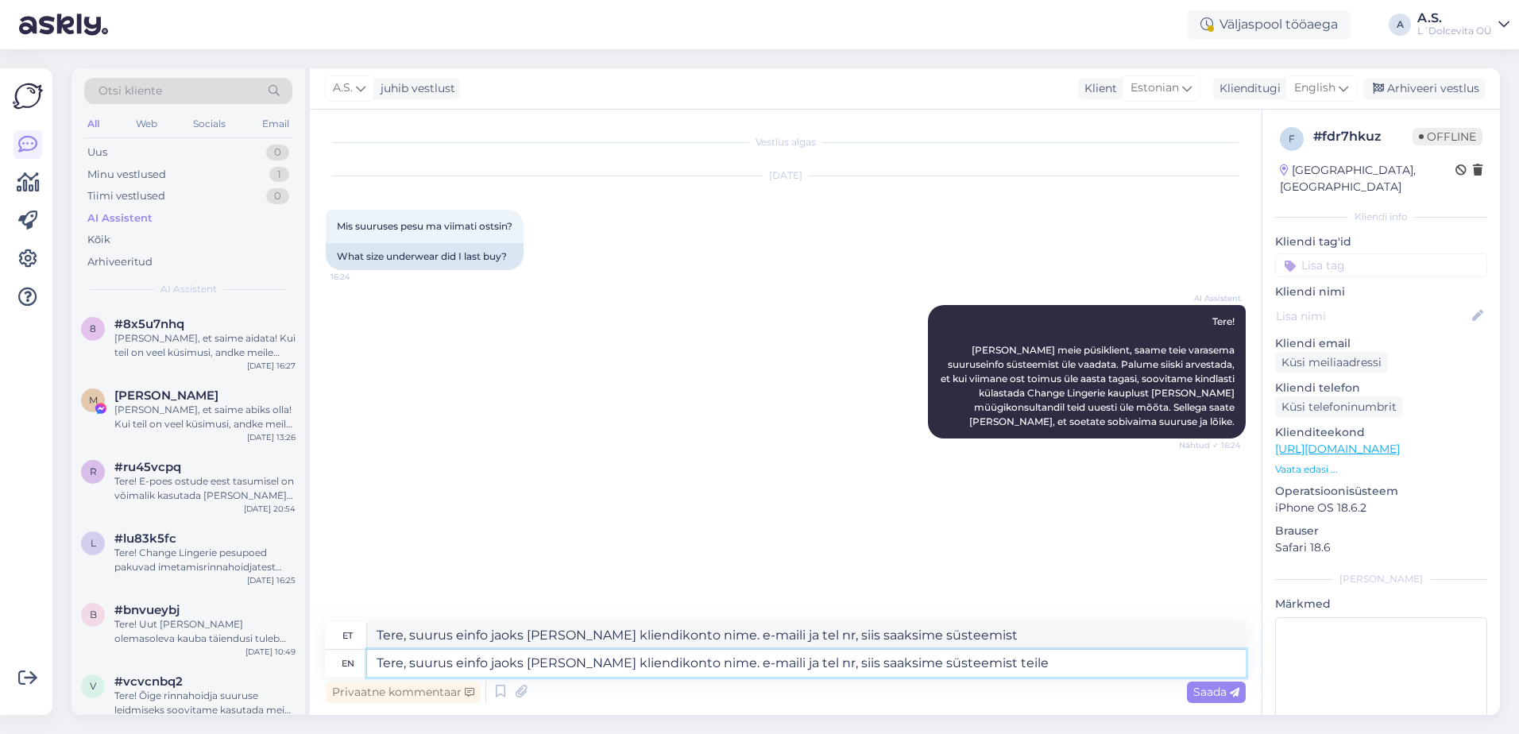
type textarea "Tere, suurus einfo jaoks [PERSON_NAME] kliendikonto nime. e-maili ja tel nr, si…"
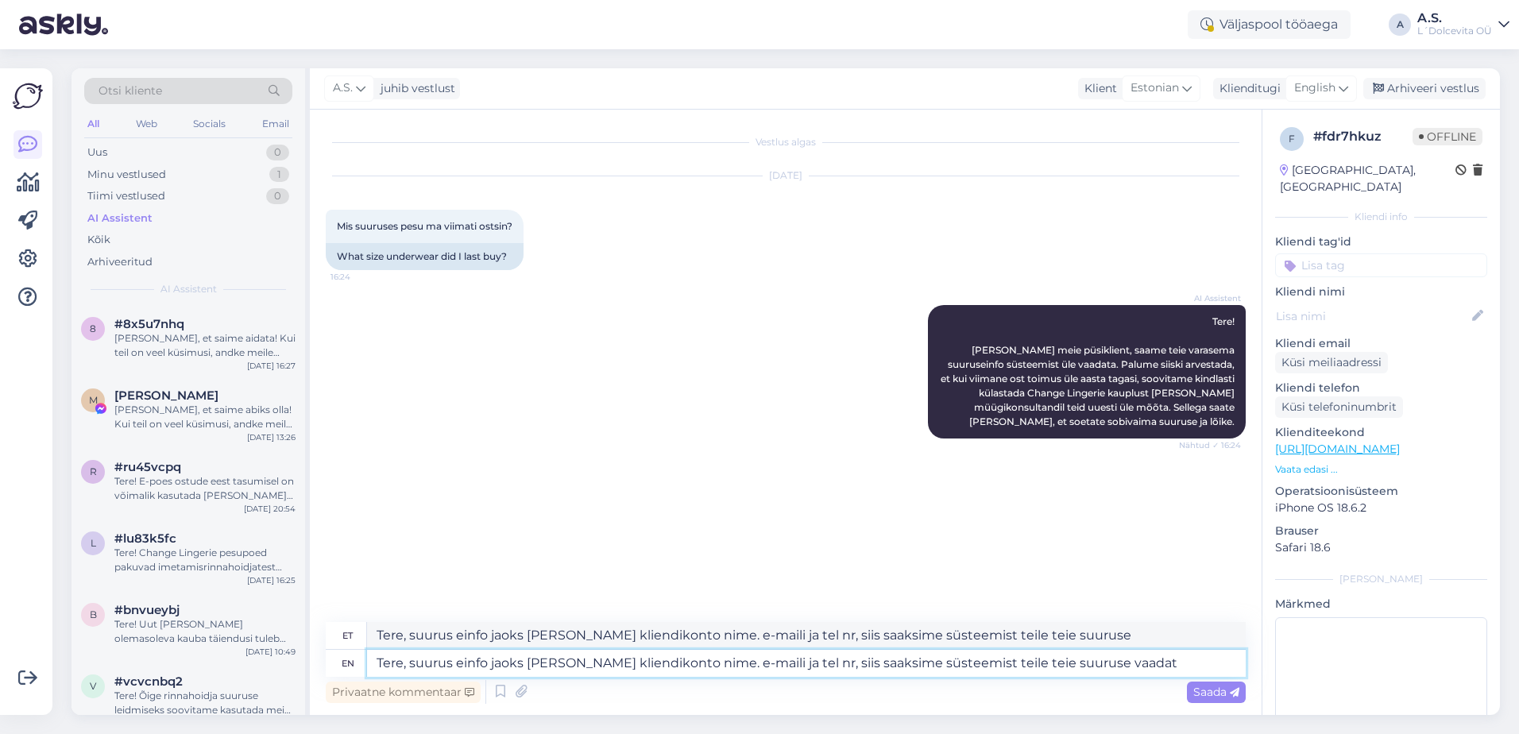
type textarea "Tere, suurus einfo jaoks [PERSON_NAME] kliendikonto nime. e-maili ja tel nr, si…"
click at [455, 661] on textarea "Tere, suurus einfo jaoks [PERSON_NAME] kliendikonto nime. e-maili ja tel nr, si…" at bounding box center [806, 663] width 879 height 27
type textarea "Tere, suuruse info jaoks [PERSON_NAME] kliendikonto nime. e-maili ja tel nr, si…"
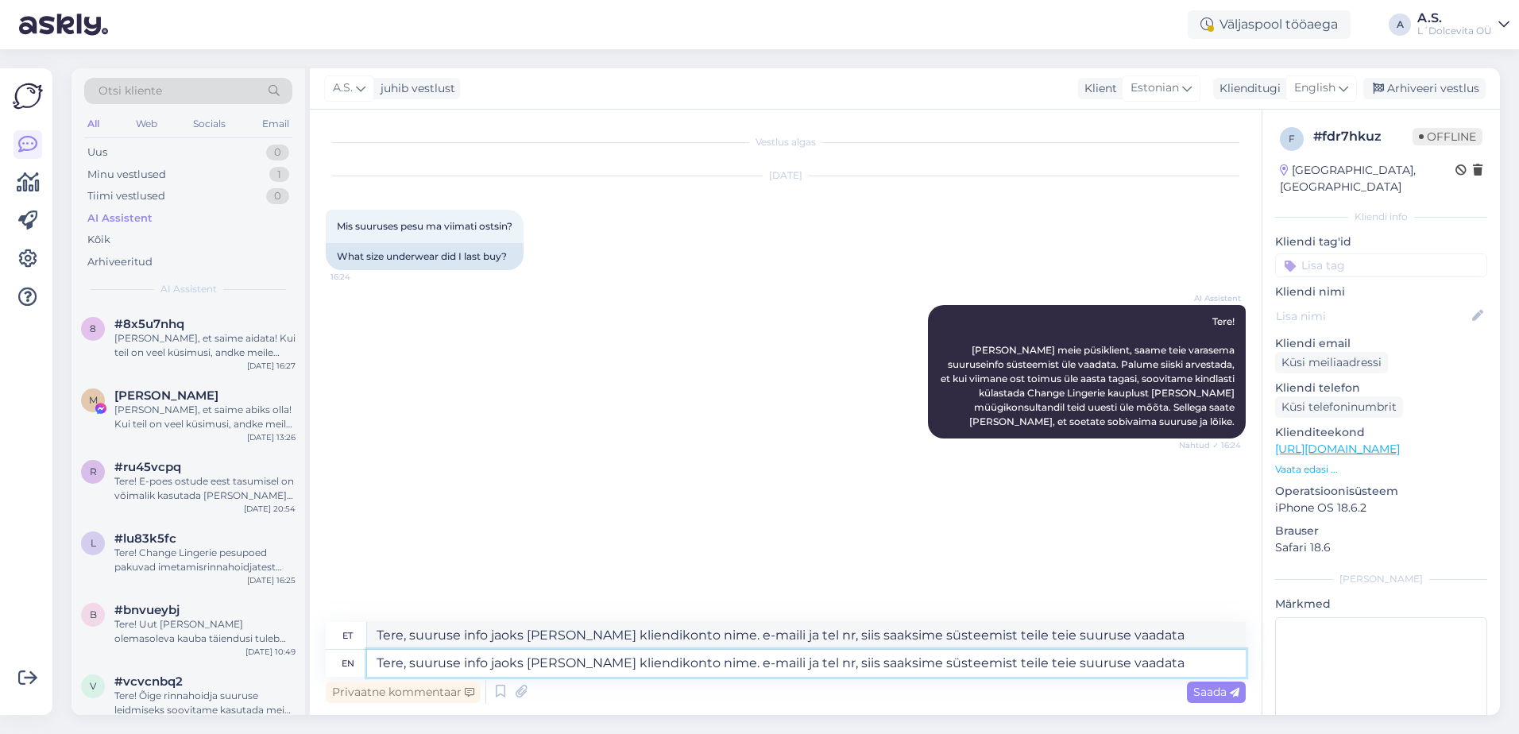
click at [1149, 666] on textarea "Tere, suuruse info jaoks [PERSON_NAME] kliendikonto nime. e-maili ja tel nr, si…" at bounding box center [806, 663] width 879 height 27
type textarea "Tere, suuruse info jaoks [PERSON_NAME] kliendikonto nime. e-maili ja tel nr, si…"
click at [1202, 692] on span "Saada" at bounding box center [1216, 692] width 46 height 14
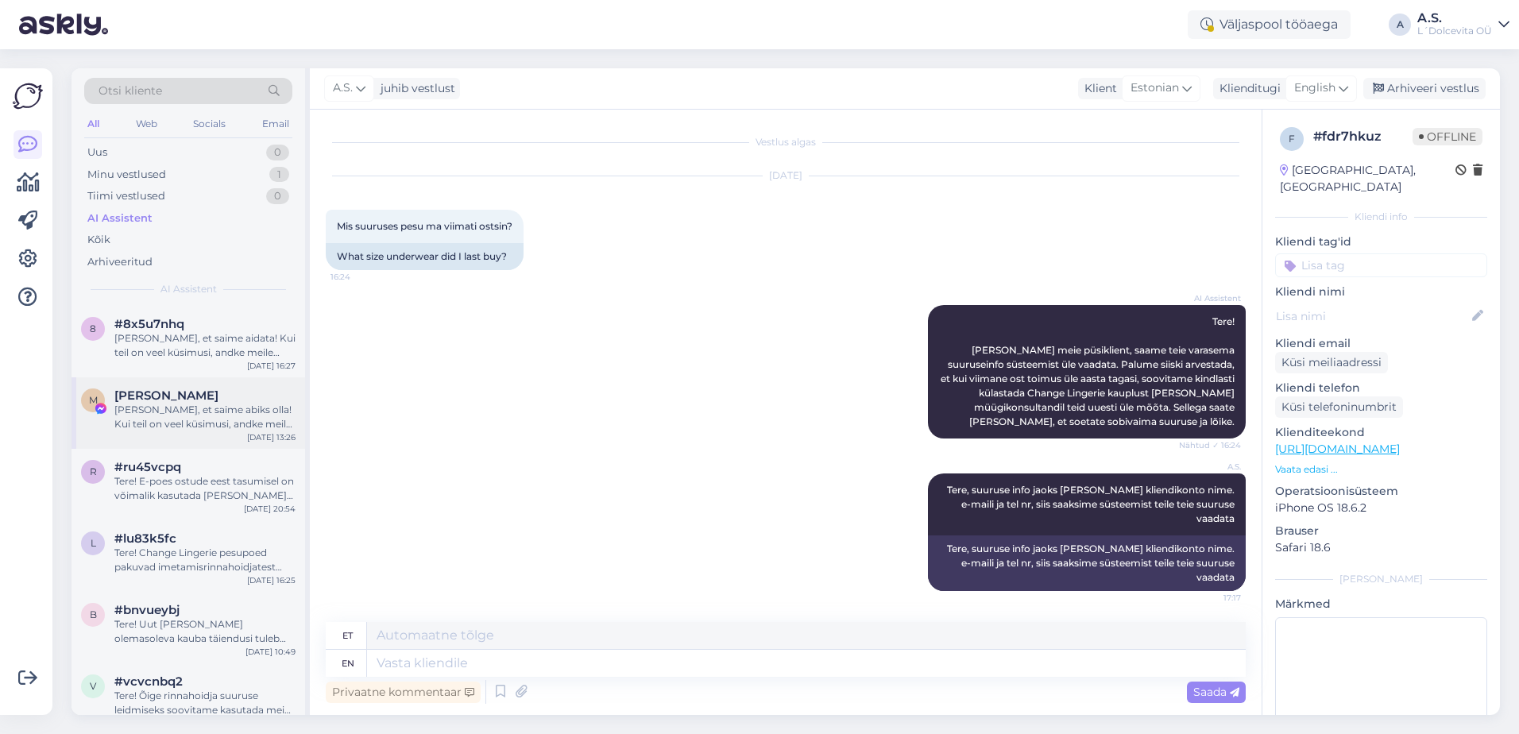
click at [171, 406] on div "[PERSON_NAME], et saime abiks olla! Kui teil on veel küsimusi, andke meile tead…" at bounding box center [204, 417] width 181 height 29
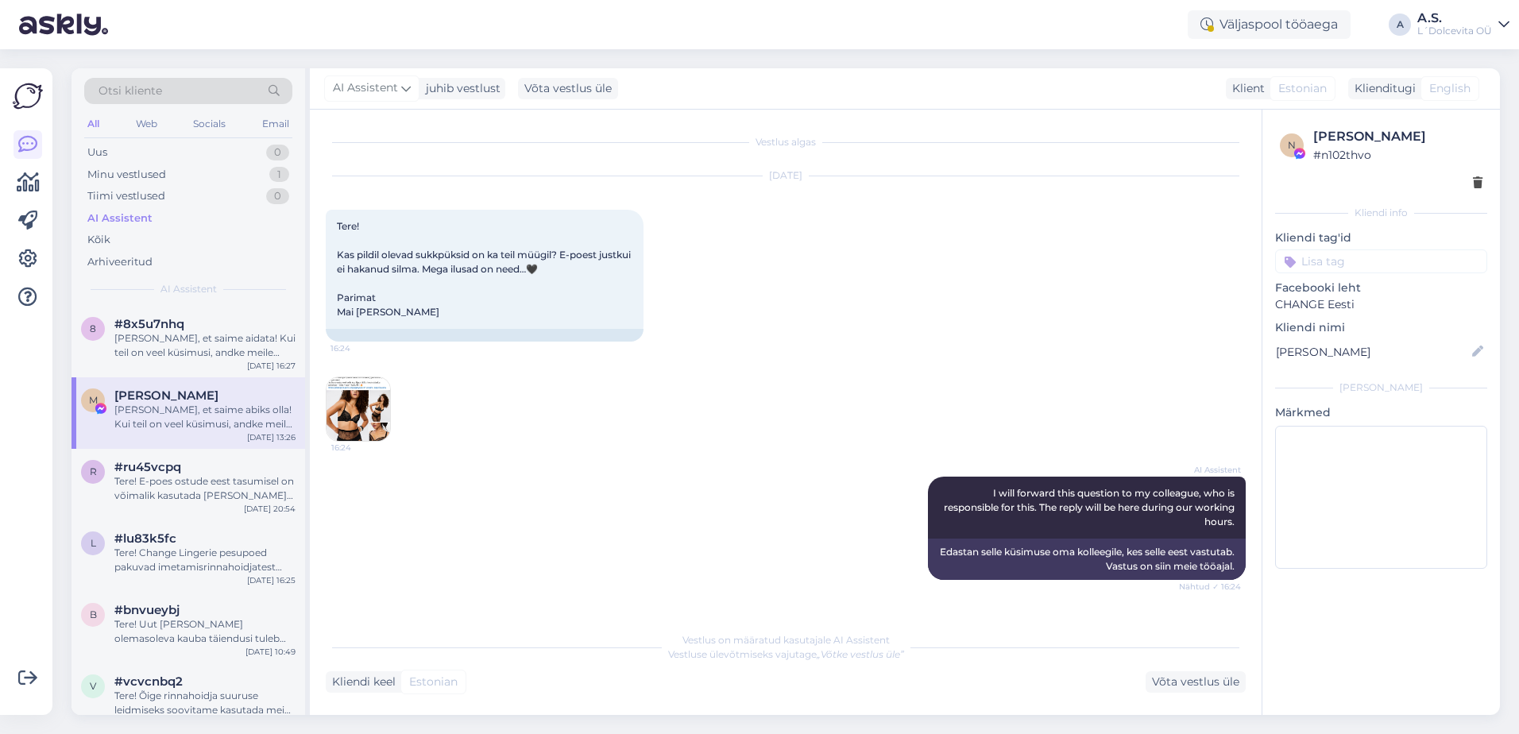
scroll to position [199, 0]
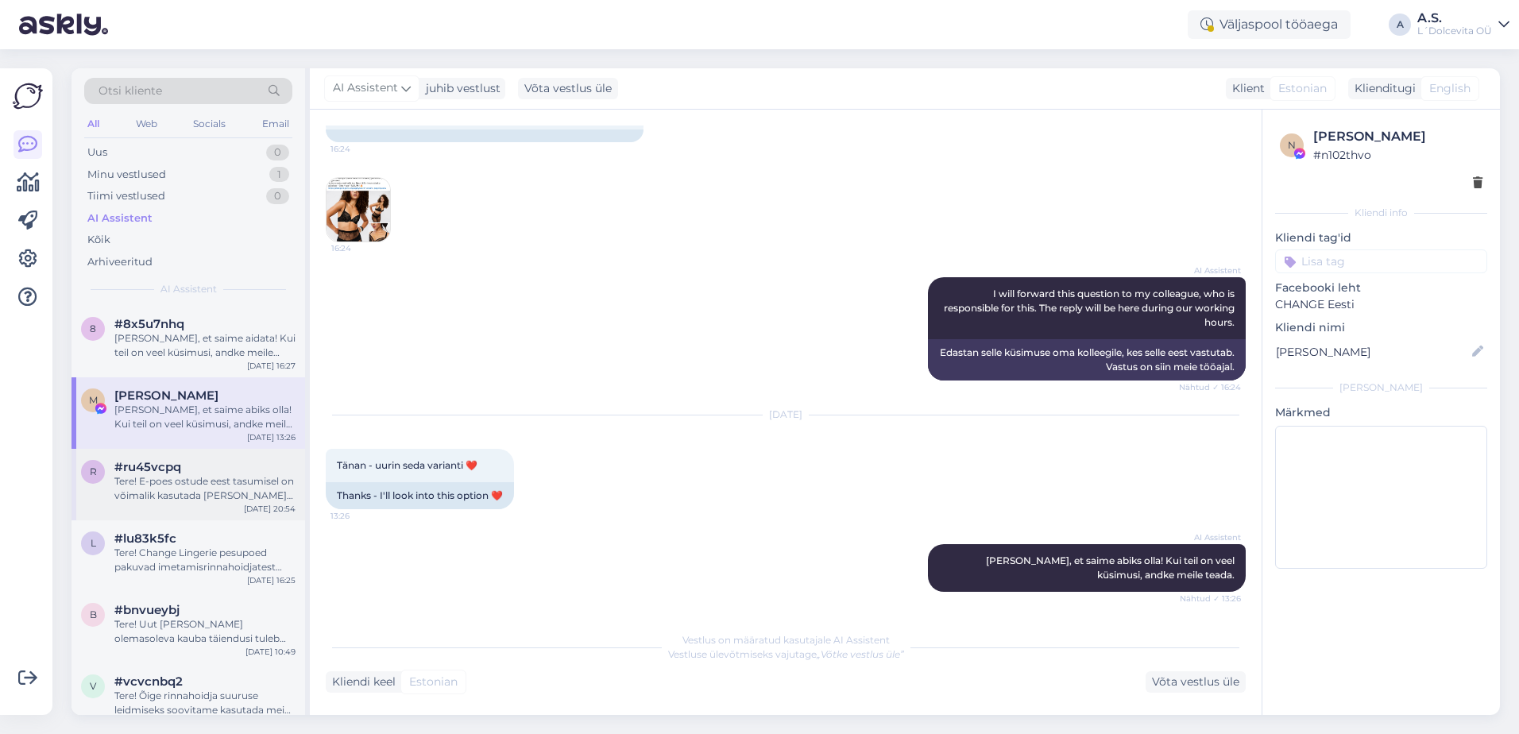
click at [170, 489] on div "Tere! E-poes ostude eest tasumisel on võimalik kasutada [PERSON_NAME] e-[PERSON…" at bounding box center [204, 488] width 181 height 29
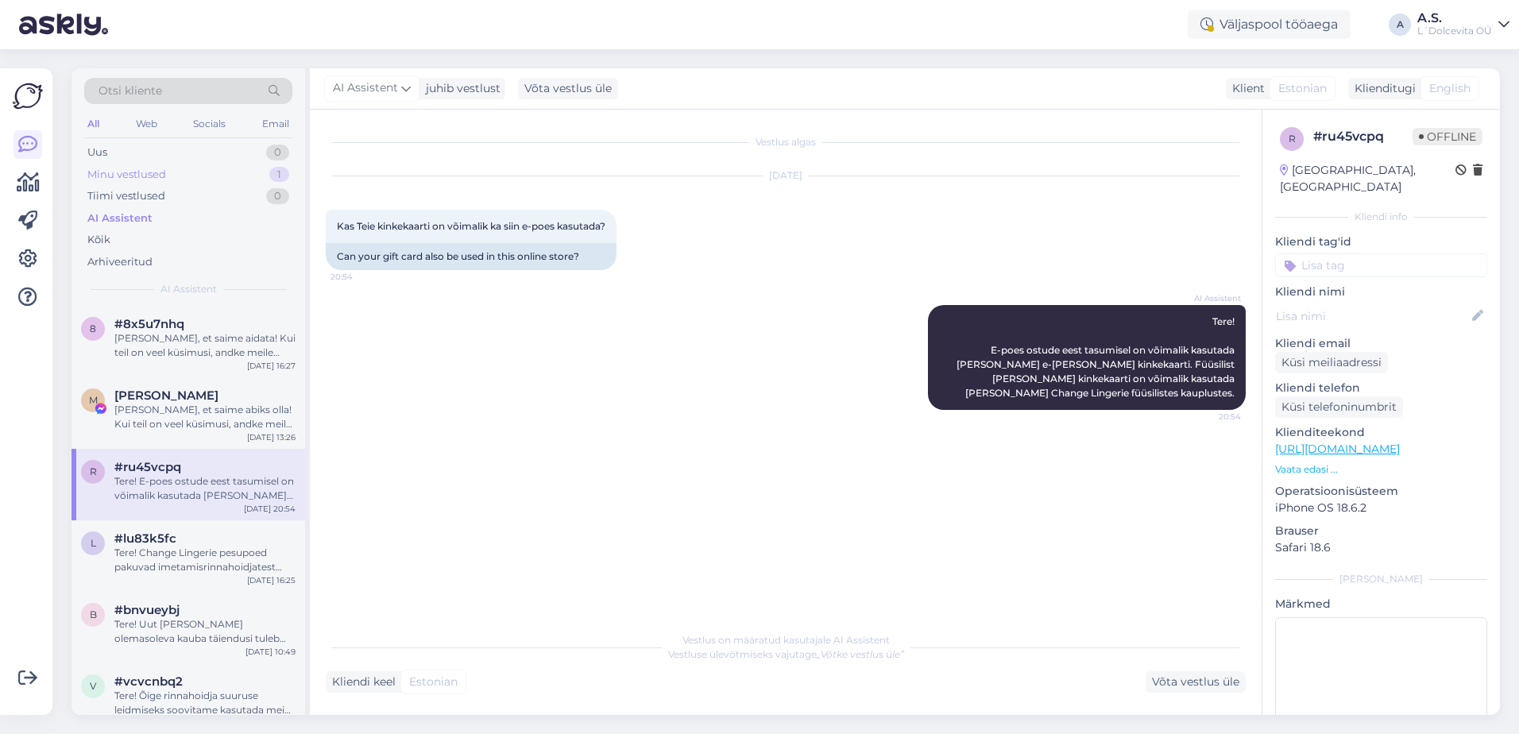
click at [160, 173] on div "Minu vestlused" at bounding box center [126, 175] width 79 height 16
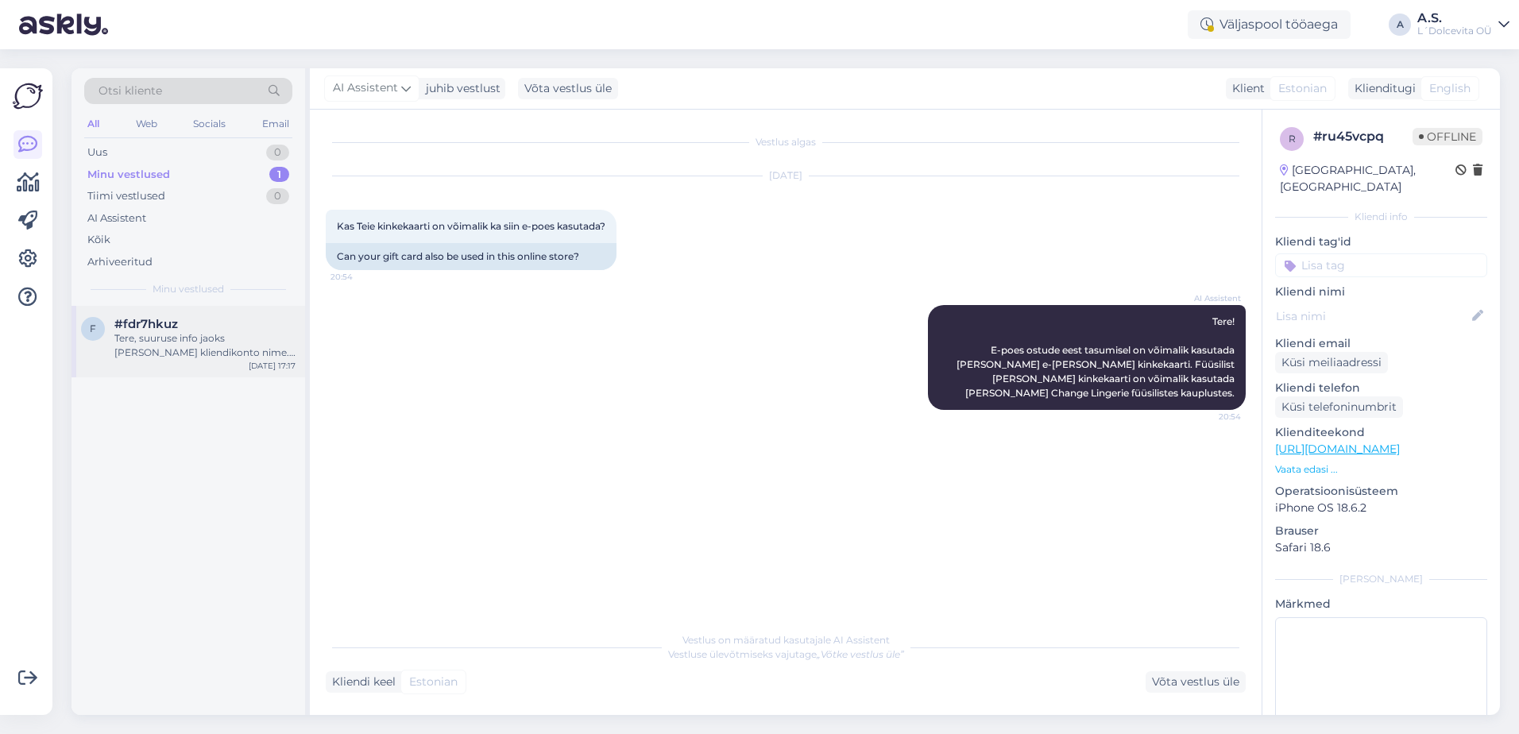
click at [163, 373] on div "f #fdr7hkuz Tere, suuruse info jaoks [PERSON_NAME] kliendikonto nime. e-maili j…" at bounding box center [188, 341] width 234 height 71
